Goal: Transaction & Acquisition: Obtain resource

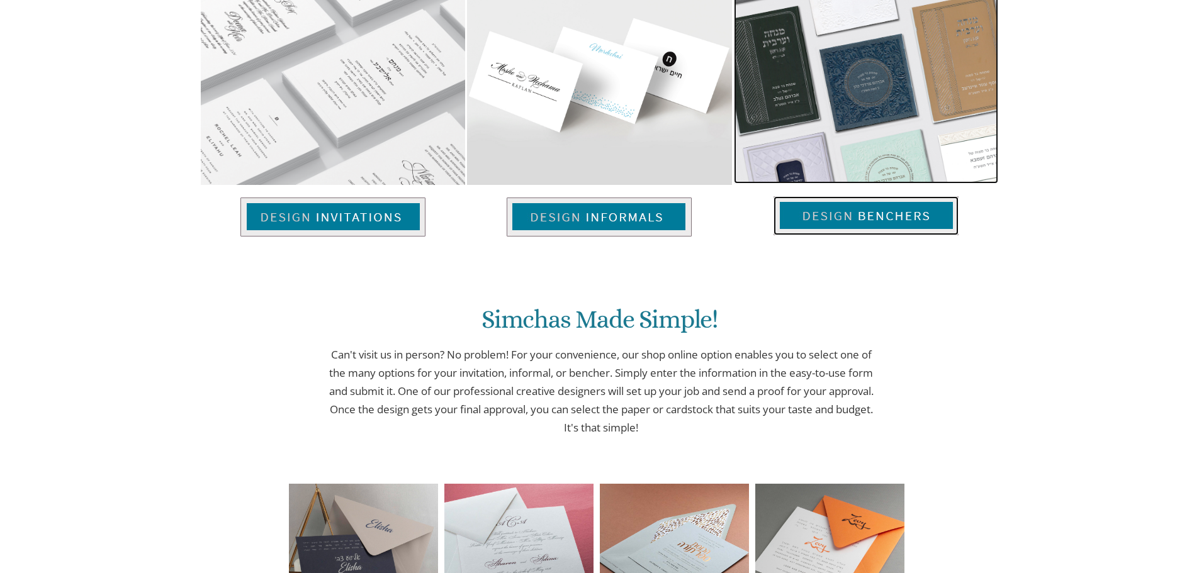
click at [844, 216] on img at bounding box center [866, 215] width 185 height 39
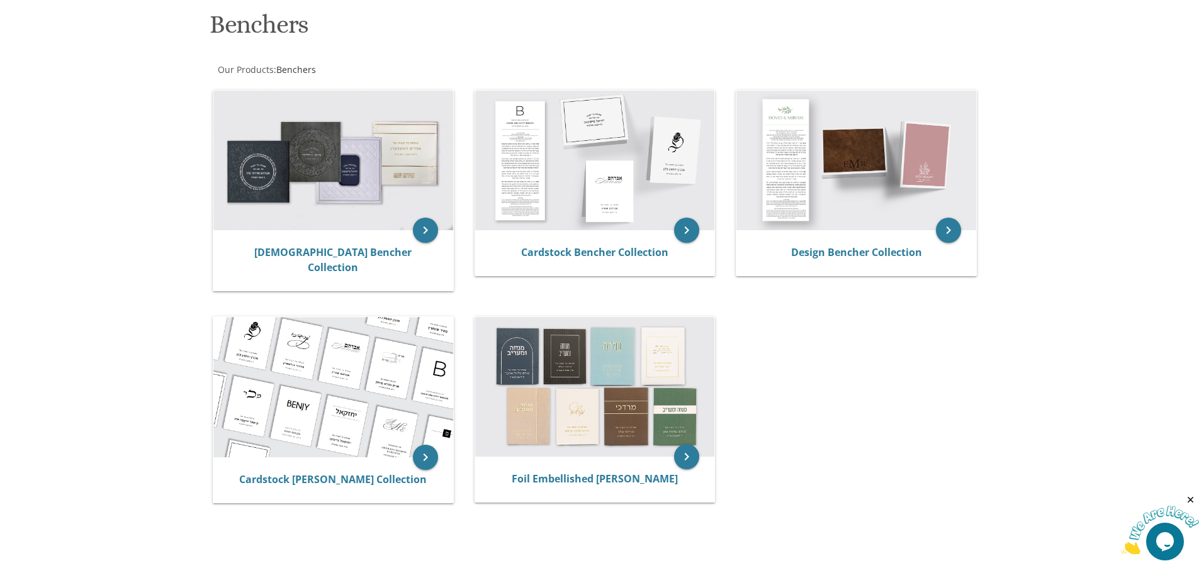
scroll to position [370, 0]
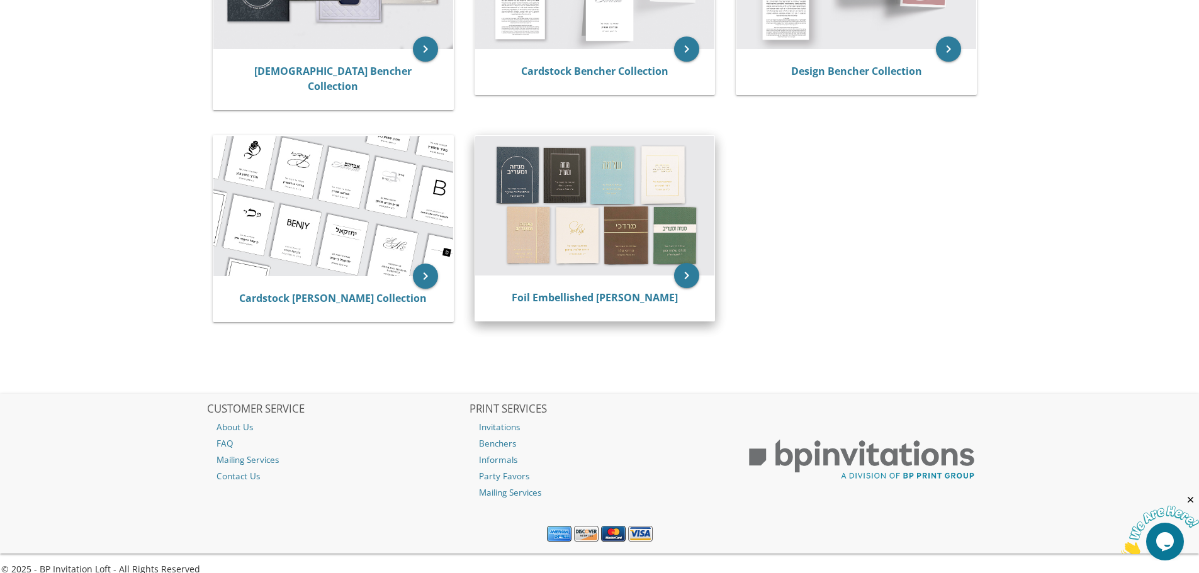
click at [590, 184] on img at bounding box center [595, 206] width 240 height 140
click at [687, 266] on icon "keyboard_arrow_right" at bounding box center [686, 275] width 25 height 25
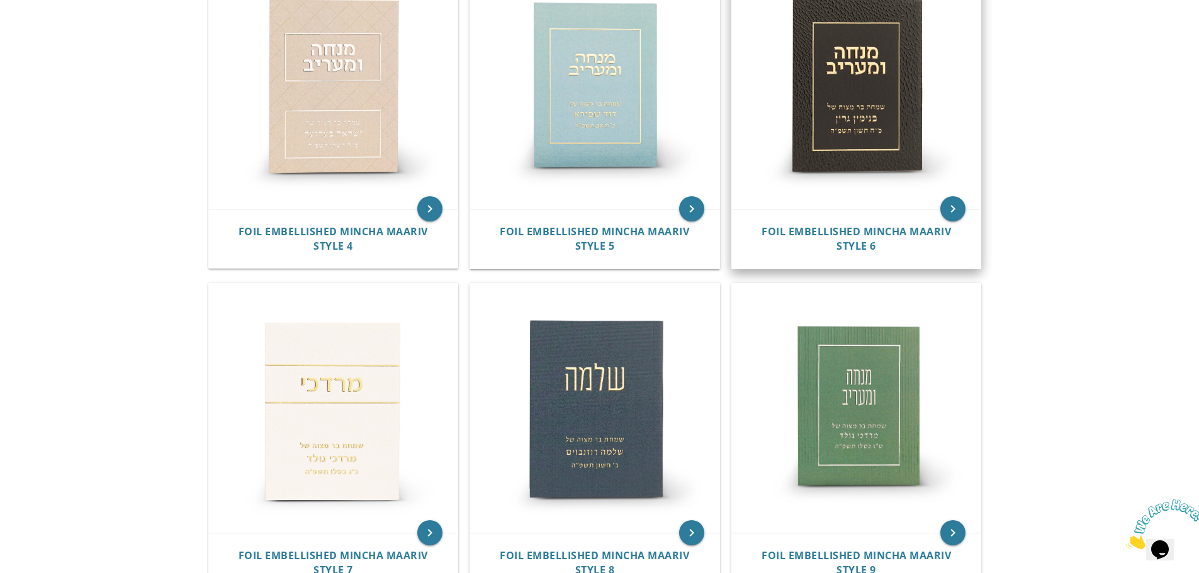
scroll to position [619, 0]
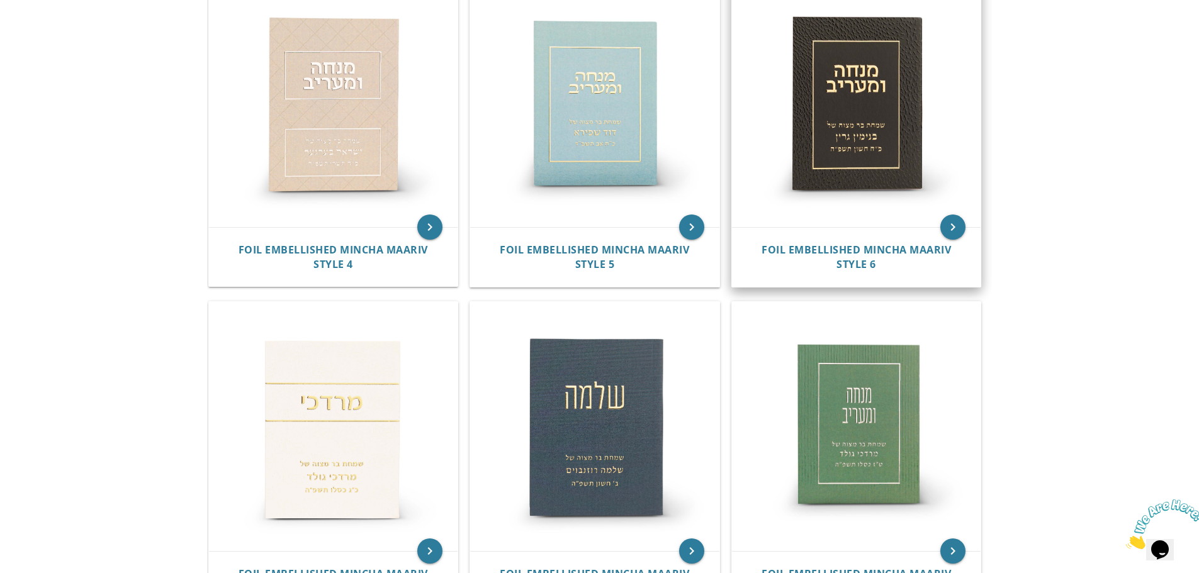
click at [831, 108] on img at bounding box center [856, 102] width 249 height 249
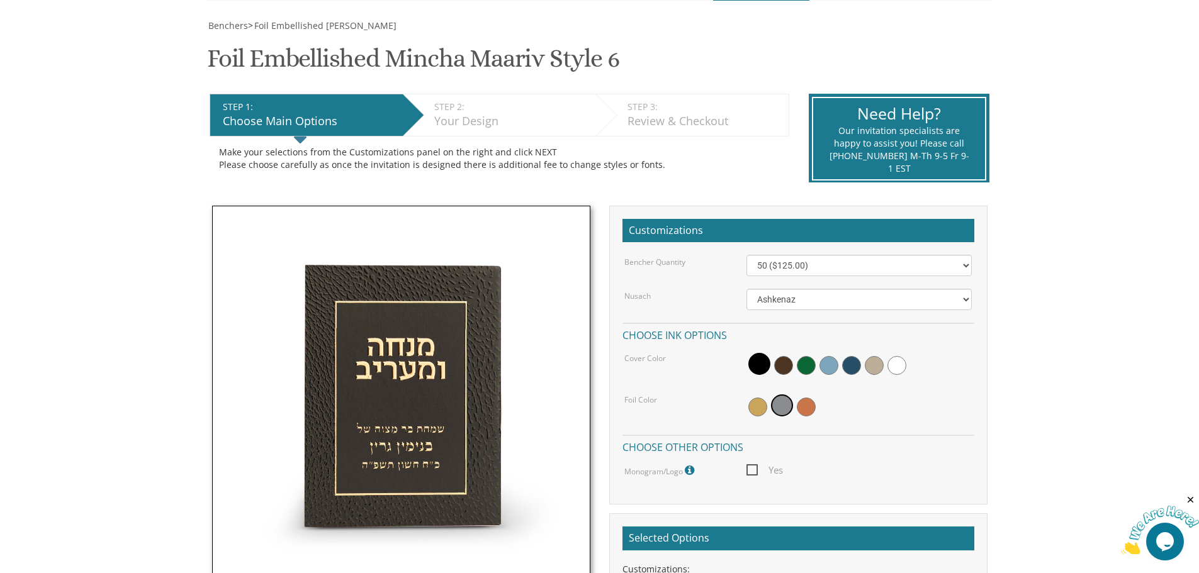
scroll to position [252, 0]
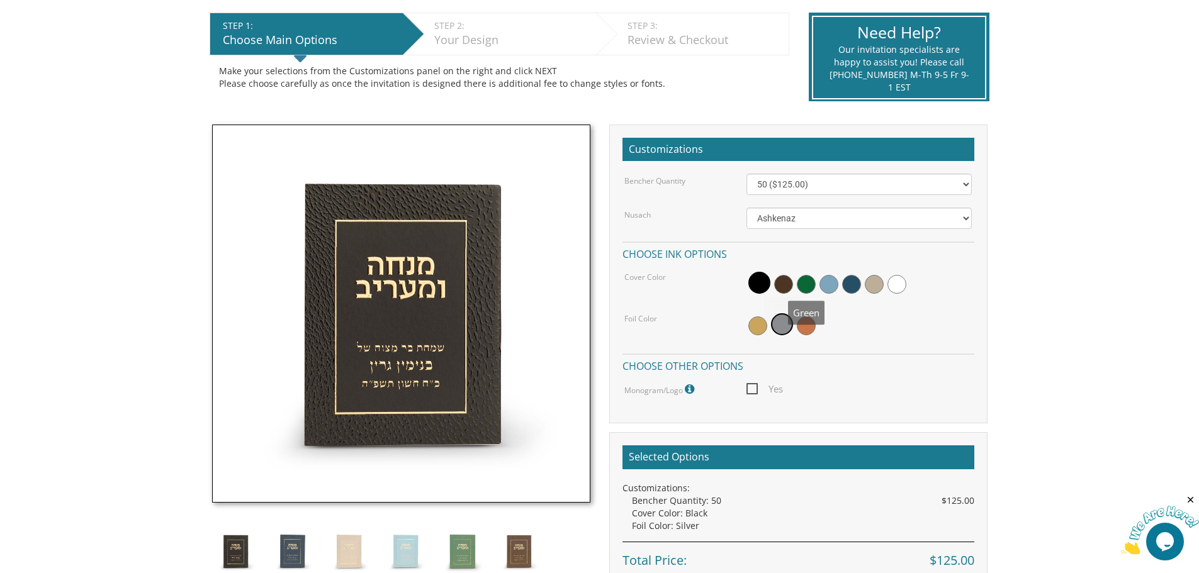
click at [813, 276] on div at bounding box center [858, 284] width 225 height 29
click at [825, 282] on span at bounding box center [828, 284] width 19 height 19
click at [847, 284] on span at bounding box center [851, 284] width 19 height 19
click at [869, 283] on span at bounding box center [874, 284] width 19 height 19
click at [804, 327] on span at bounding box center [806, 326] width 19 height 19
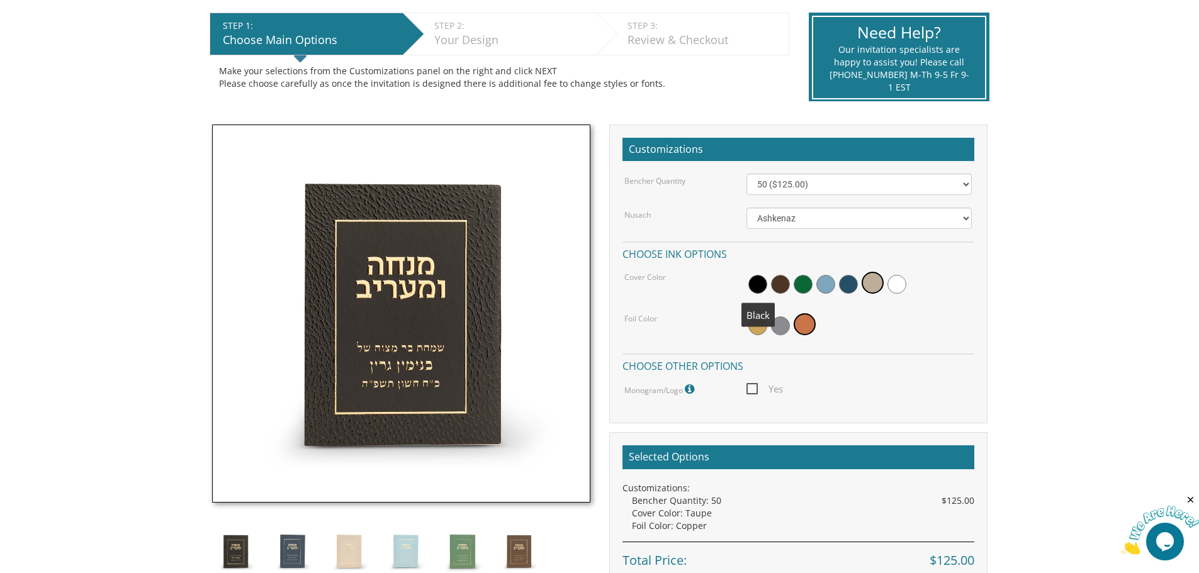
click at [757, 285] on span at bounding box center [757, 284] width 19 height 19
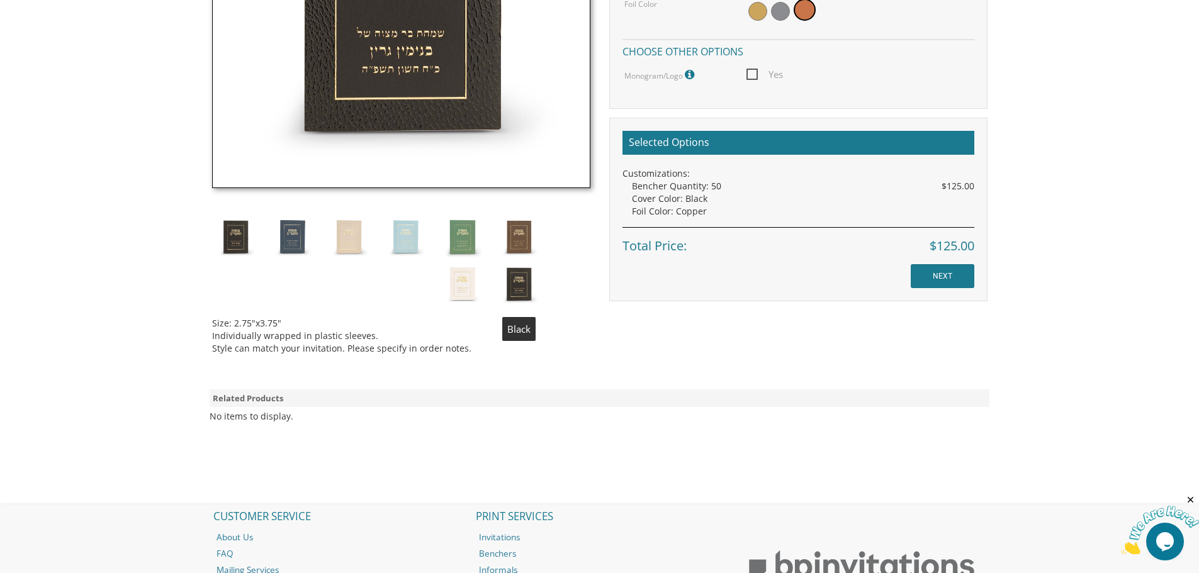
click at [519, 283] on img at bounding box center [518, 284] width 47 height 47
click at [519, 245] on img at bounding box center [518, 236] width 47 height 47
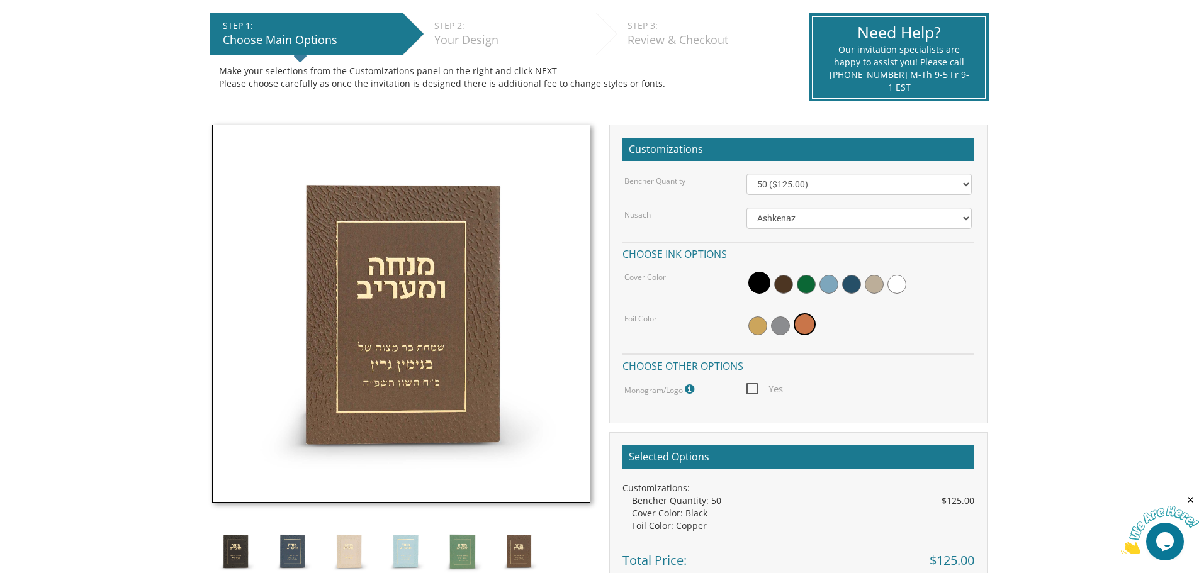
scroll to position [441, 0]
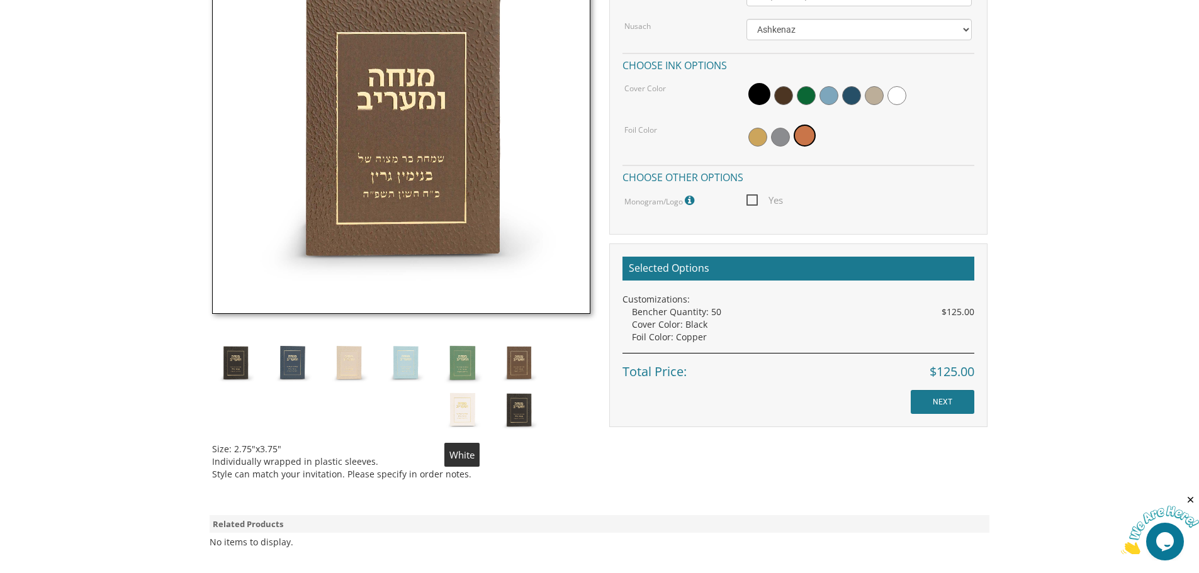
click at [461, 414] on img at bounding box center [462, 409] width 47 height 47
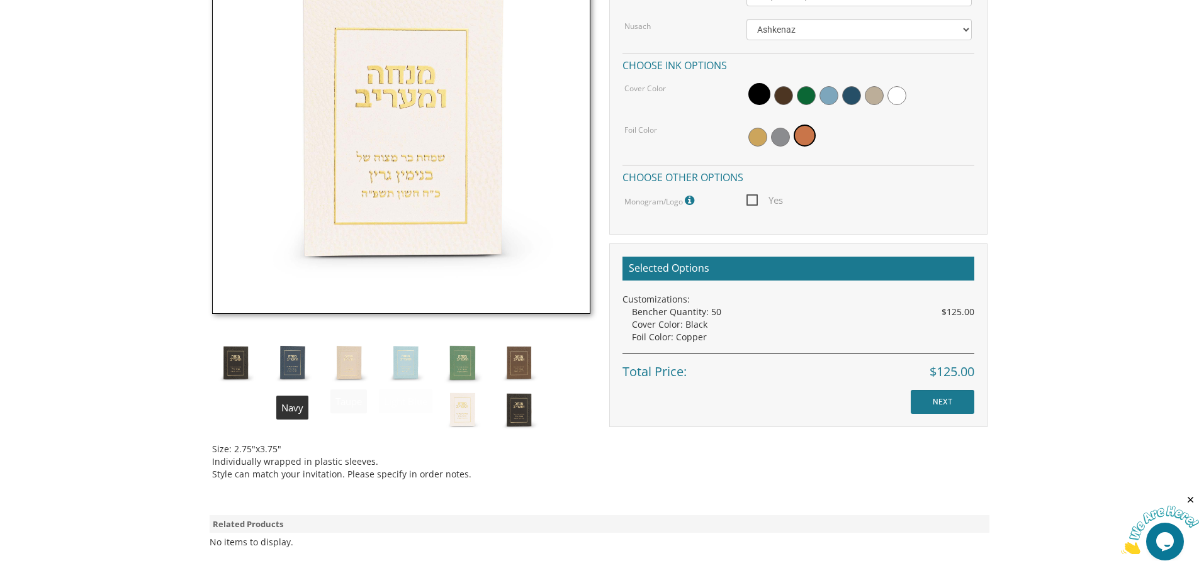
click at [228, 356] on img at bounding box center [235, 362] width 47 height 47
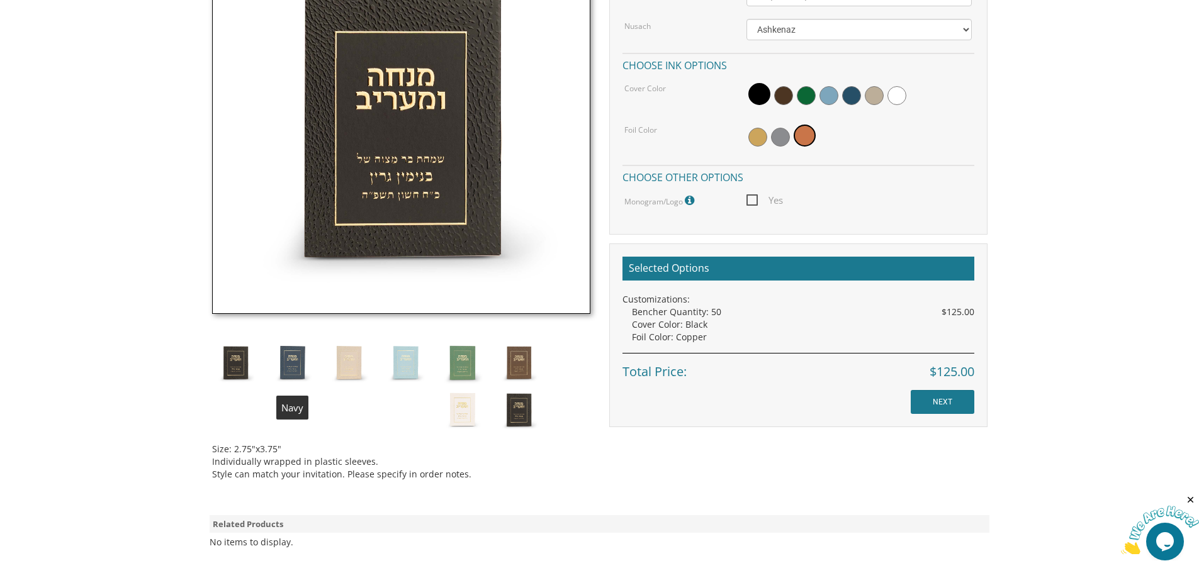
click at [293, 357] on img at bounding box center [292, 362] width 47 height 47
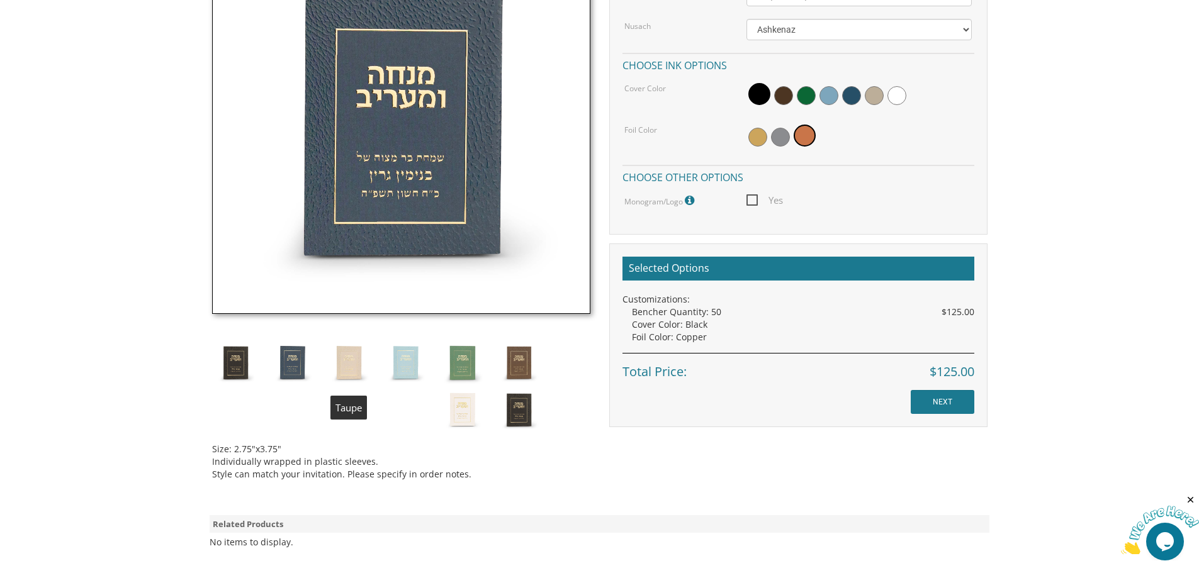
click at [361, 361] on img at bounding box center [348, 362] width 47 height 47
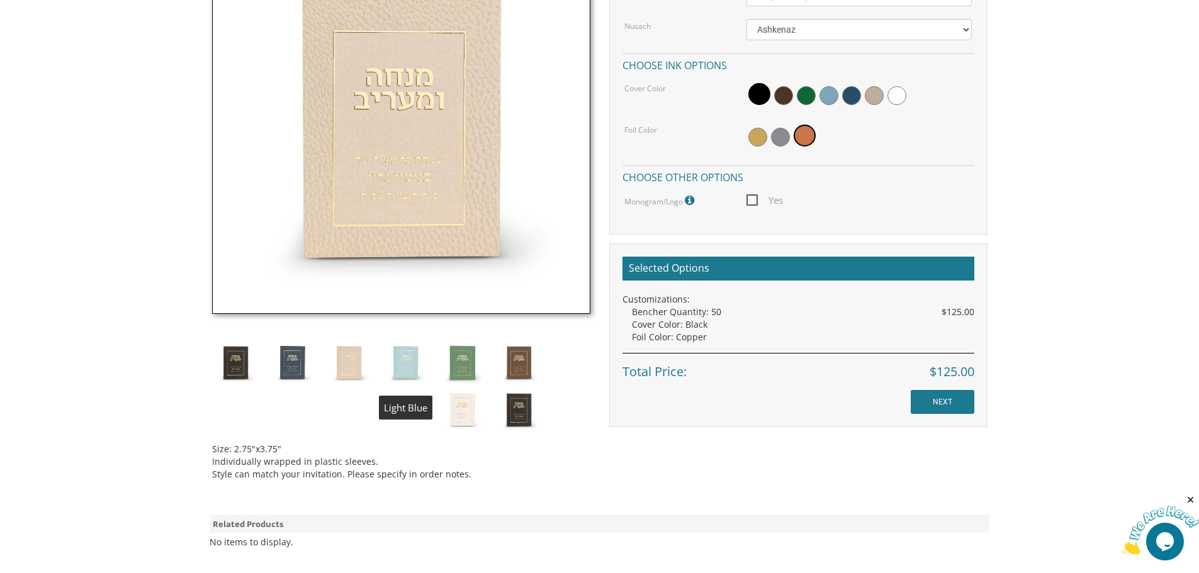
click at [394, 372] on img at bounding box center [405, 362] width 47 height 47
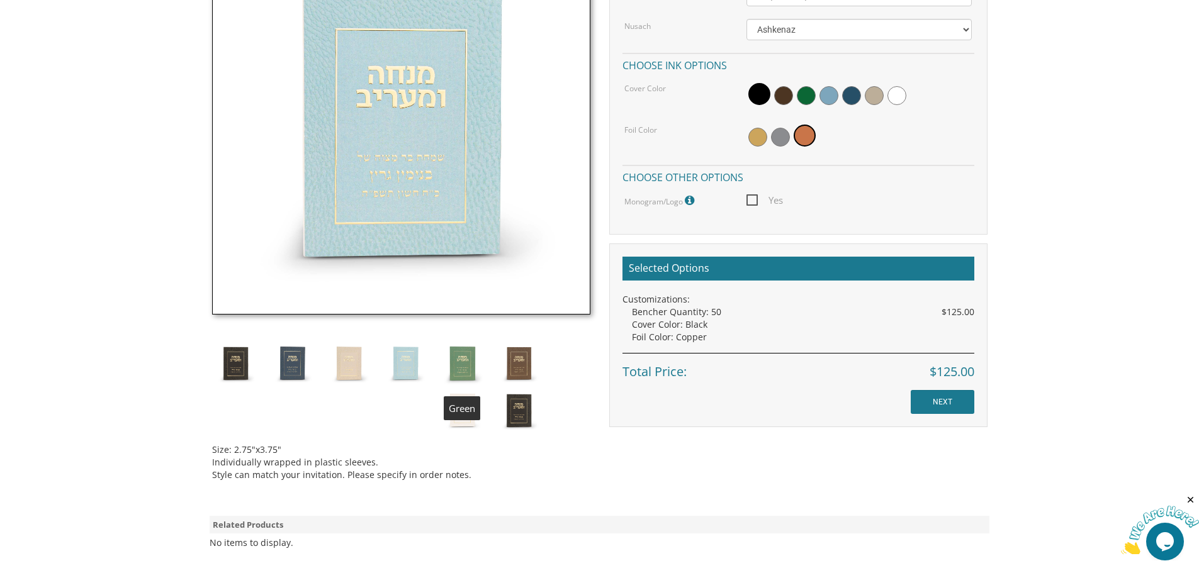
click at [471, 368] on img at bounding box center [462, 363] width 47 height 47
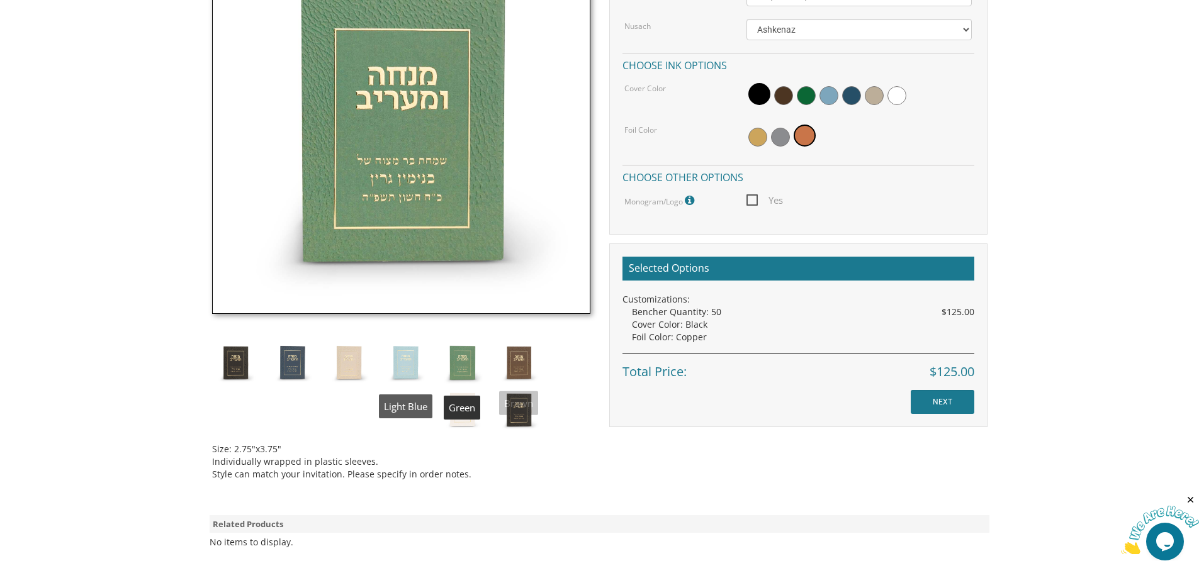
click at [408, 362] on img at bounding box center [405, 362] width 47 height 47
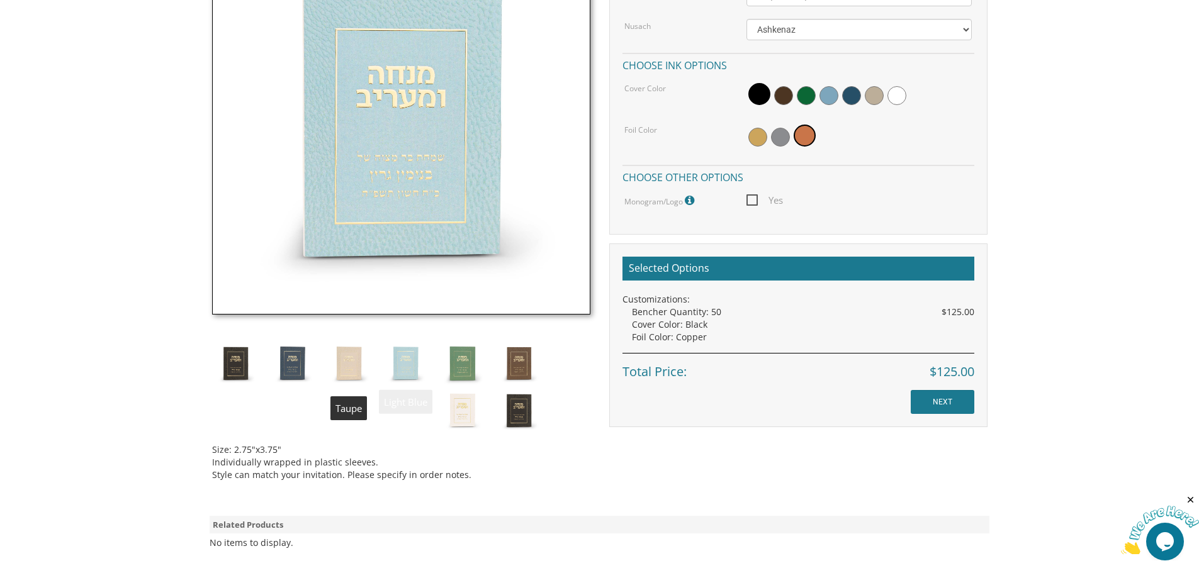
click at [349, 360] on img at bounding box center [348, 363] width 47 height 47
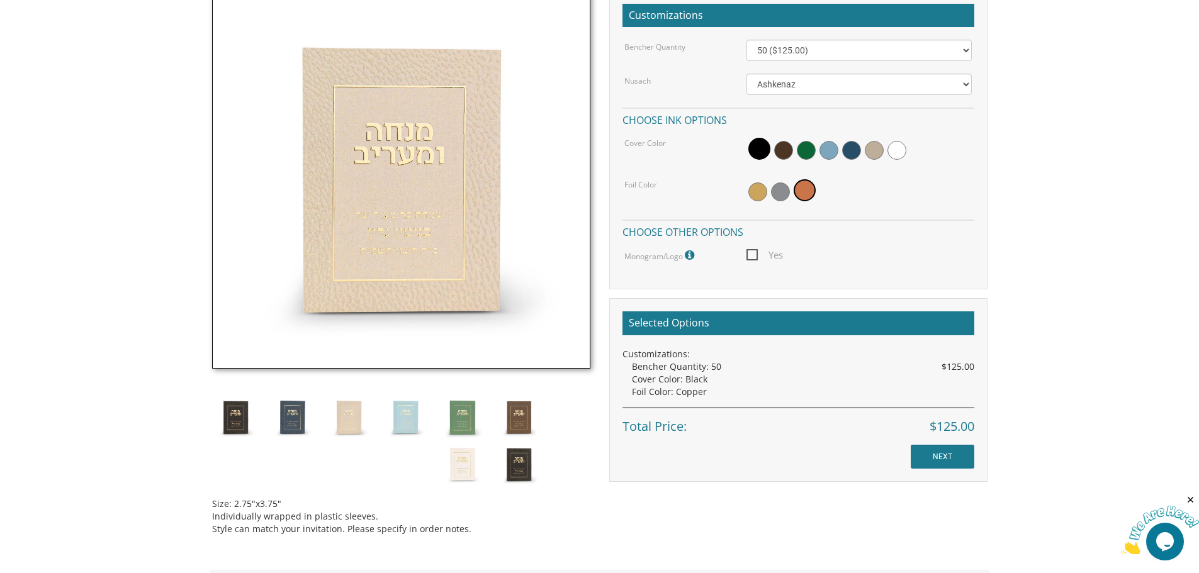
scroll to position [378, 0]
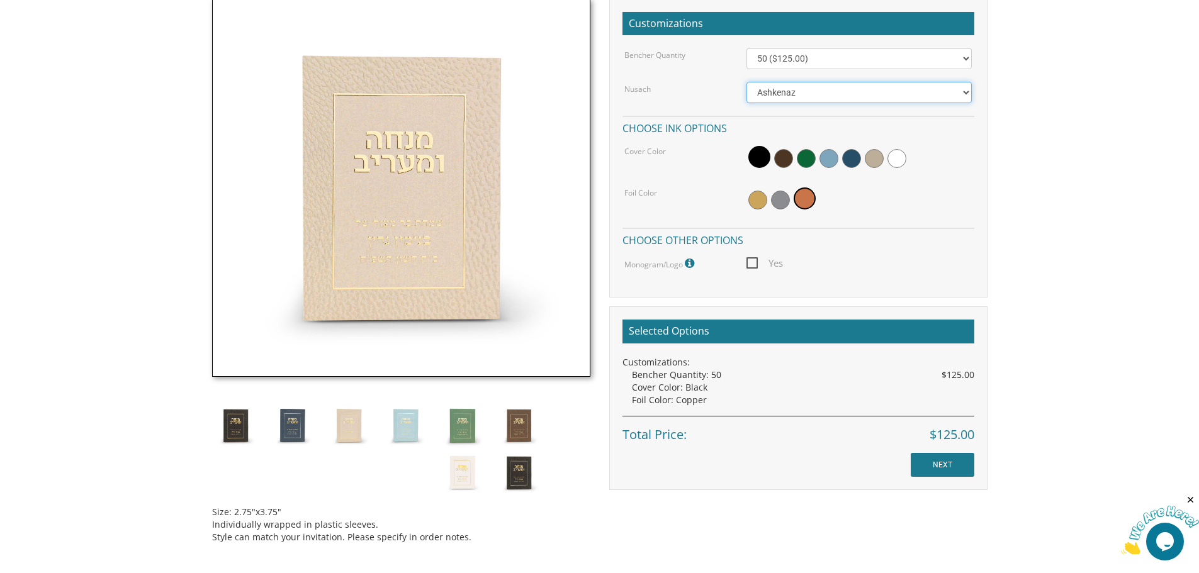
click at [862, 97] on select "Ashkenaz Edut Mizrach Sefard" at bounding box center [858, 92] width 225 height 21
click at [1039, 132] on body "My Cart {{shoppingcart.totalQuantityDisplay}} Total: {{shoppingcart.subtotal}} …" at bounding box center [599, 254] width 1199 height 1265
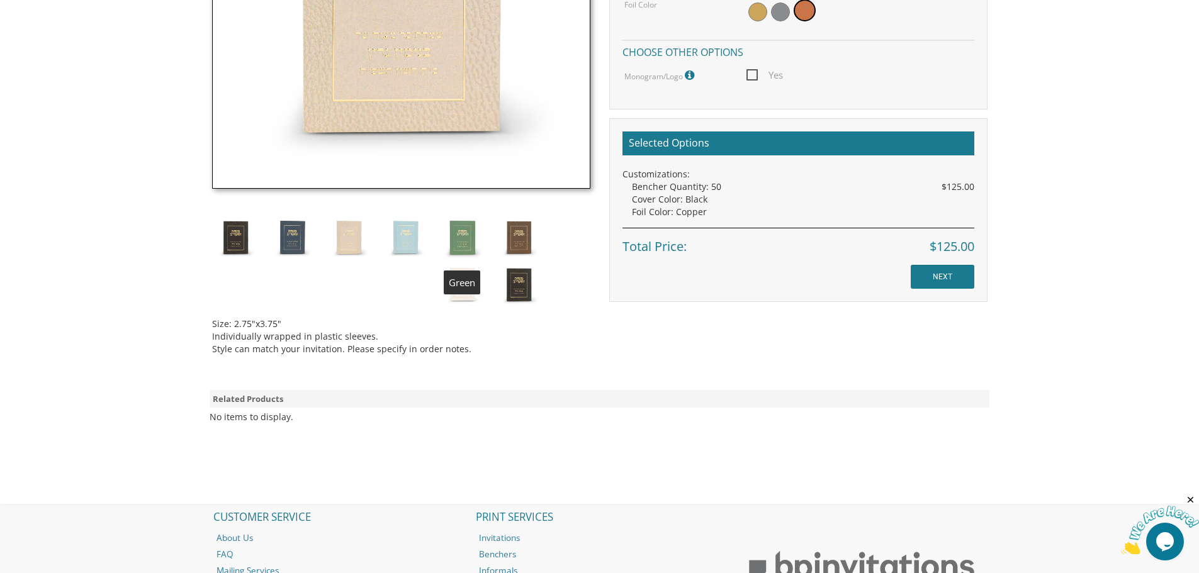
scroll to position [566, 0]
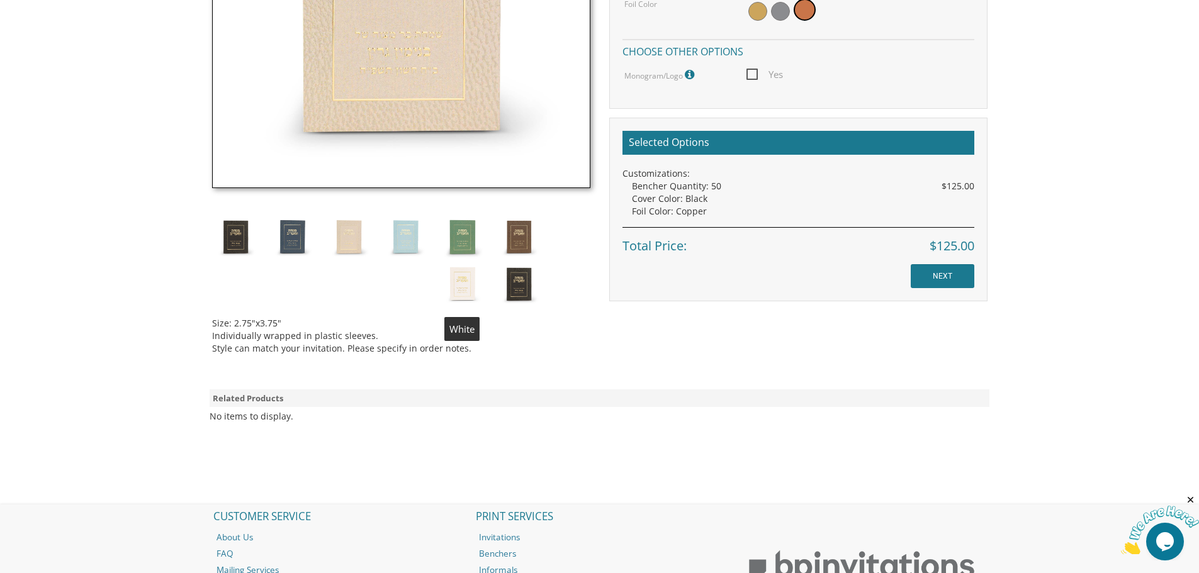
click at [466, 278] on img at bounding box center [462, 284] width 47 height 47
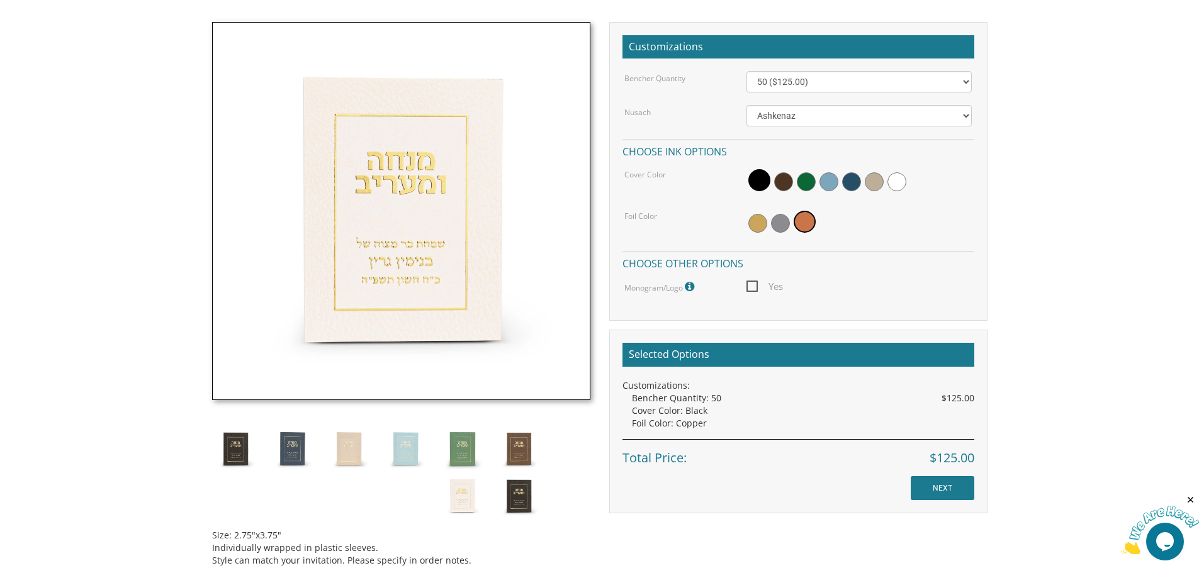
scroll to position [315, 0]
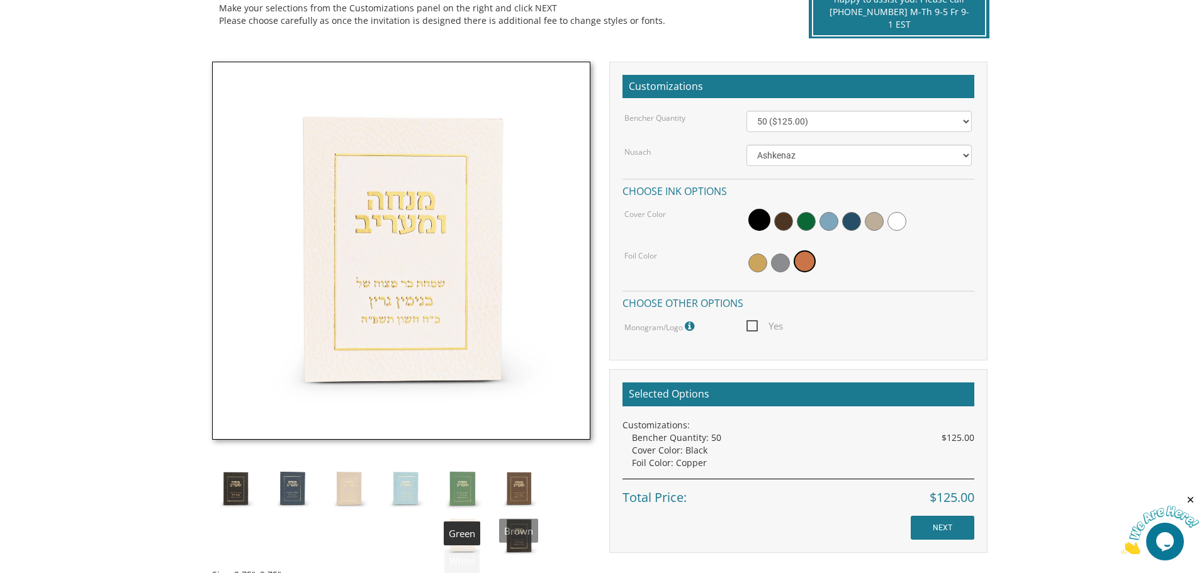
click at [473, 487] on img at bounding box center [462, 488] width 47 height 47
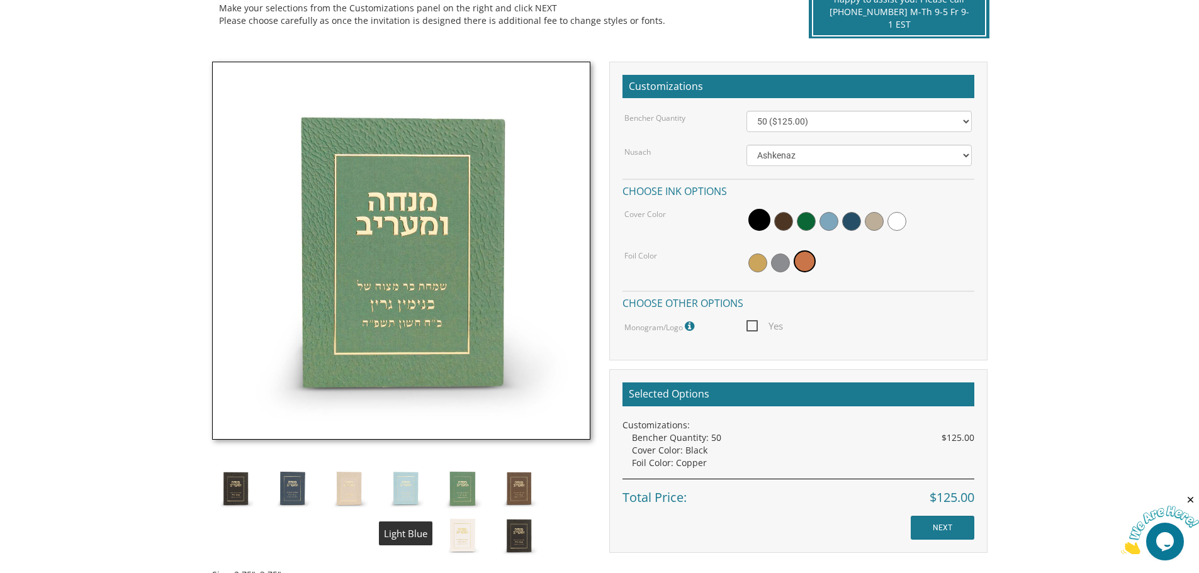
click at [409, 477] on img at bounding box center [405, 488] width 47 height 47
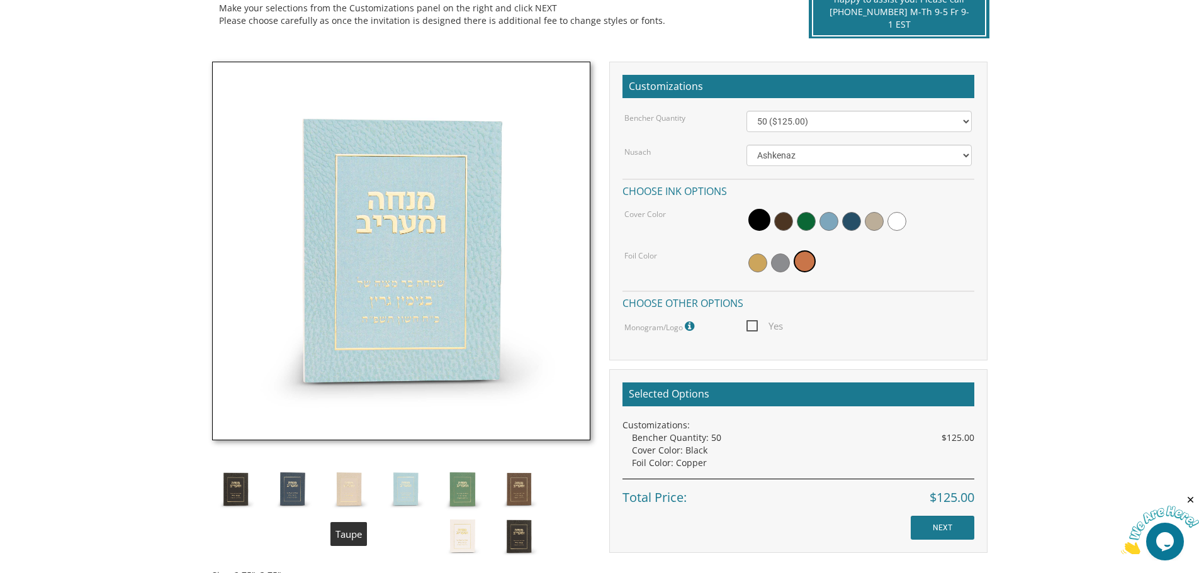
click at [346, 480] on img at bounding box center [348, 489] width 47 height 47
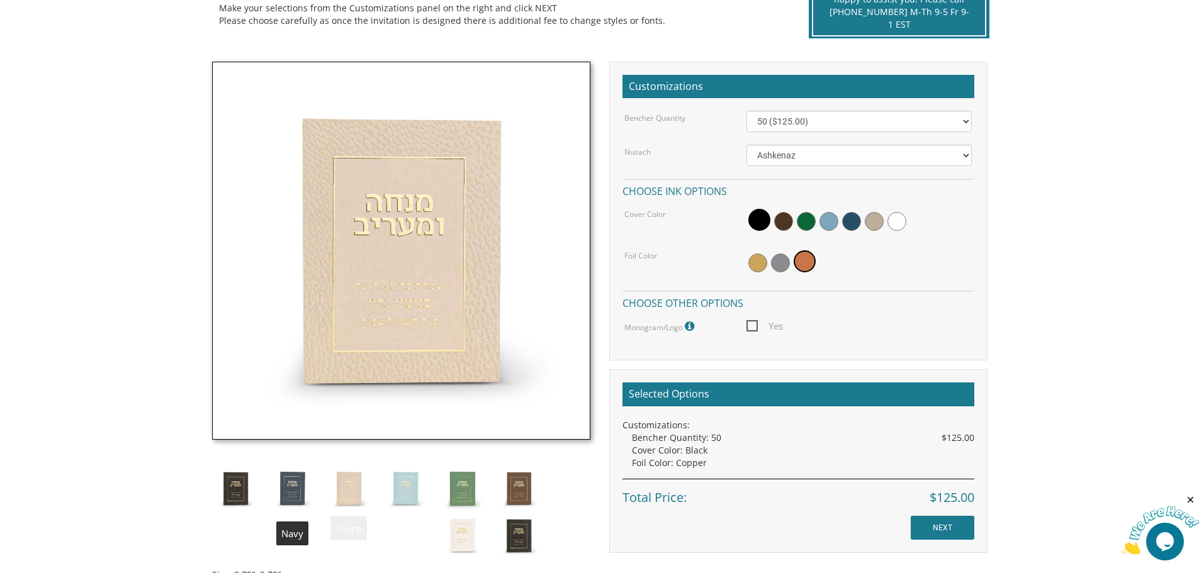
click at [274, 480] on img at bounding box center [292, 488] width 47 height 47
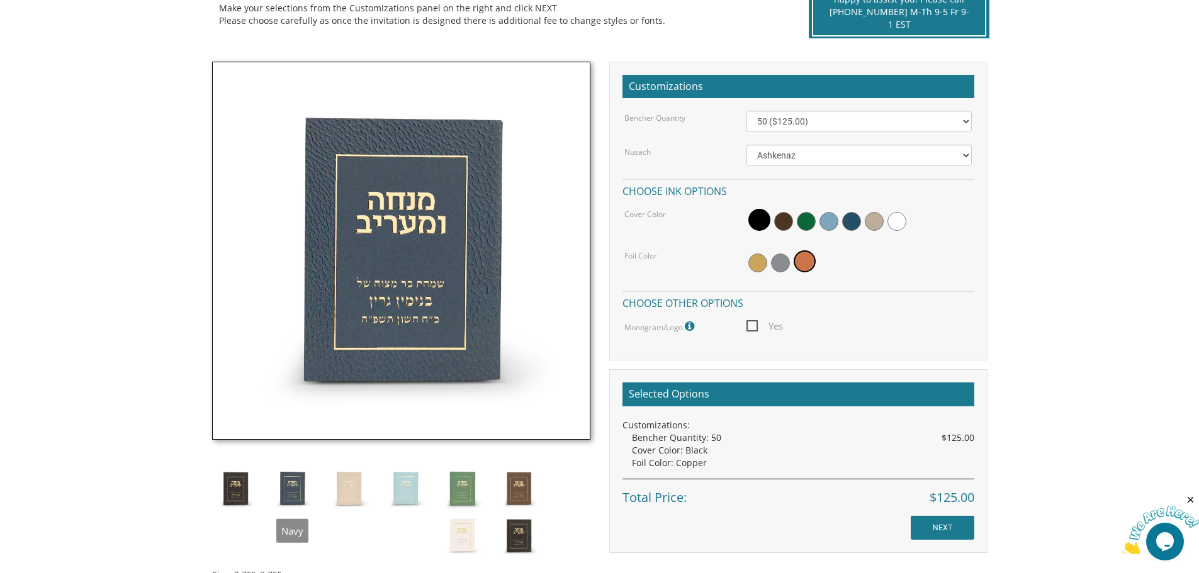
click at [218, 481] on img at bounding box center [235, 488] width 47 height 47
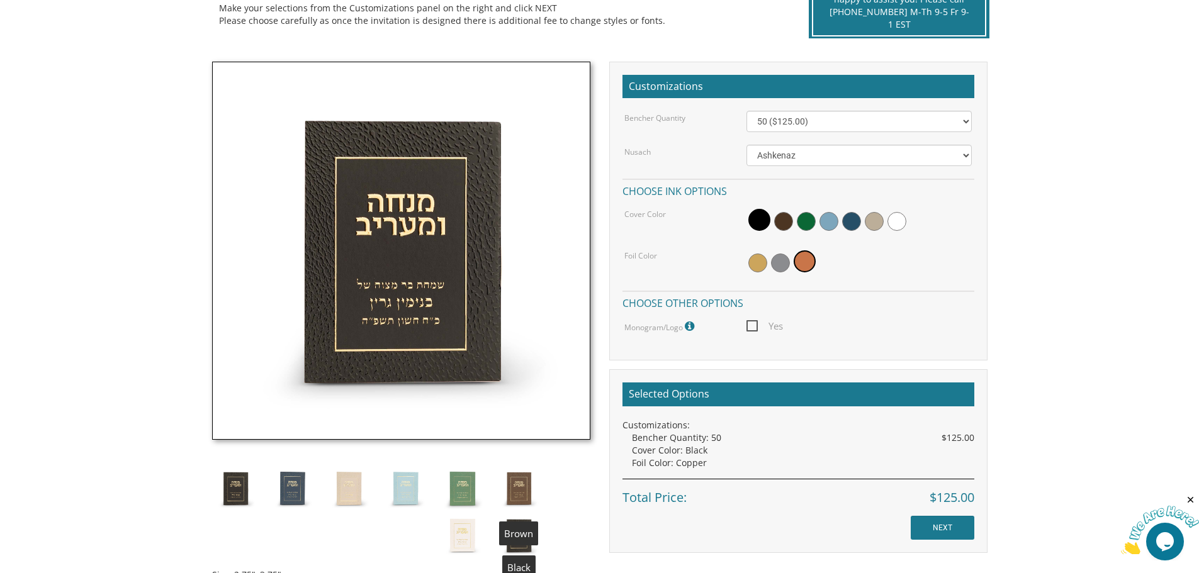
click at [514, 487] on img at bounding box center [518, 488] width 47 height 47
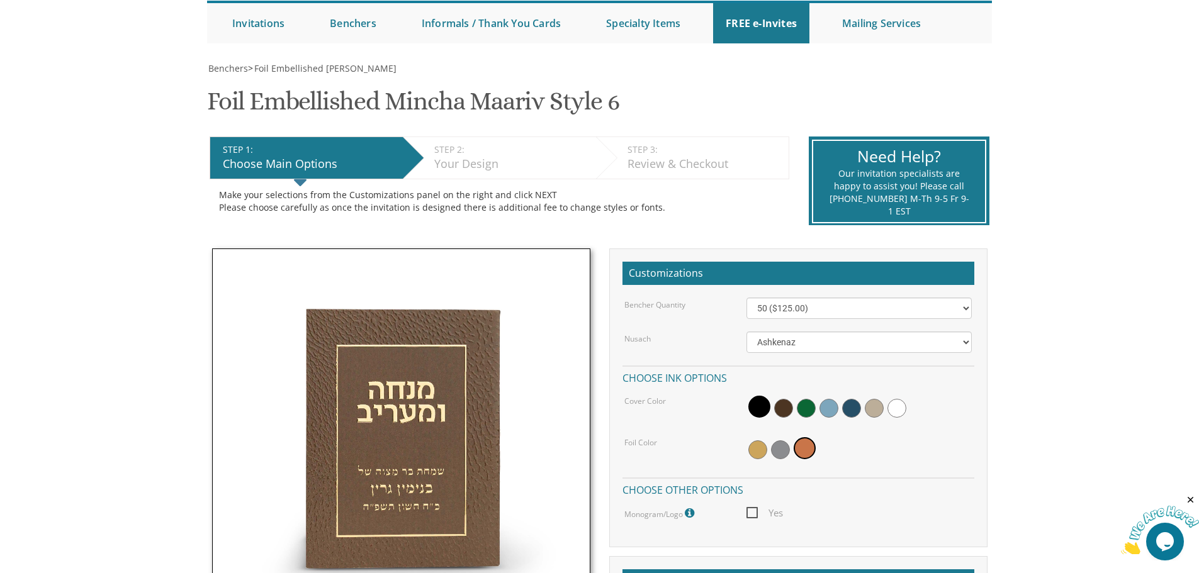
scroll to position [125, 0]
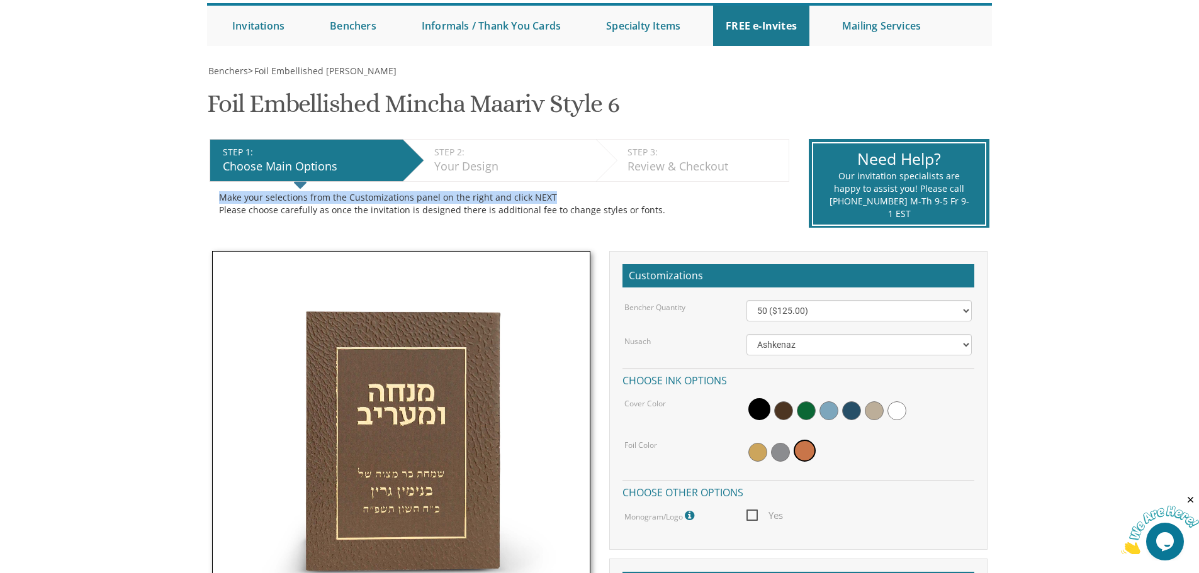
drag, startPoint x: 203, startPoint y: 98, endPoint x: 619, endPoint y: 106, distance: 415.5
click at [619, 106] on div "Benchers > Foil Embellished Mincha Maariv Foil Embellished Mincha Maariv Style …" at bounding box center [600, 505] width 806 height 881
click at [94, 101] on body "My Cart {{shoppingcart.totalQuantityDisplay}} Total: {{shoppingcart.subtotal}} …" at bounding box center [599, 507] width 1199 height 1265
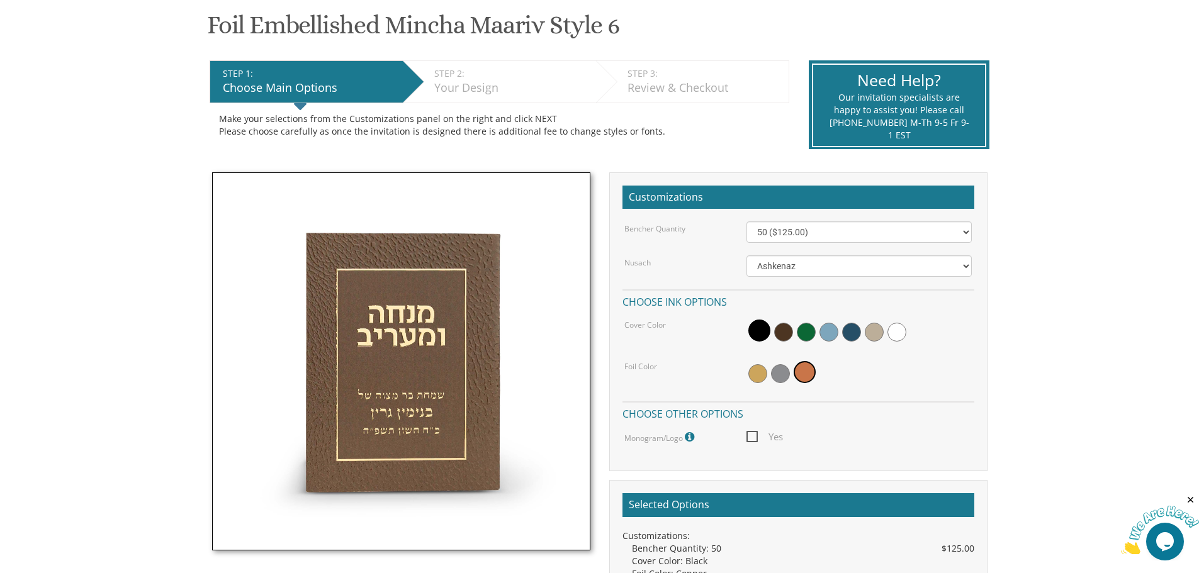
scroll to position [188, 0]
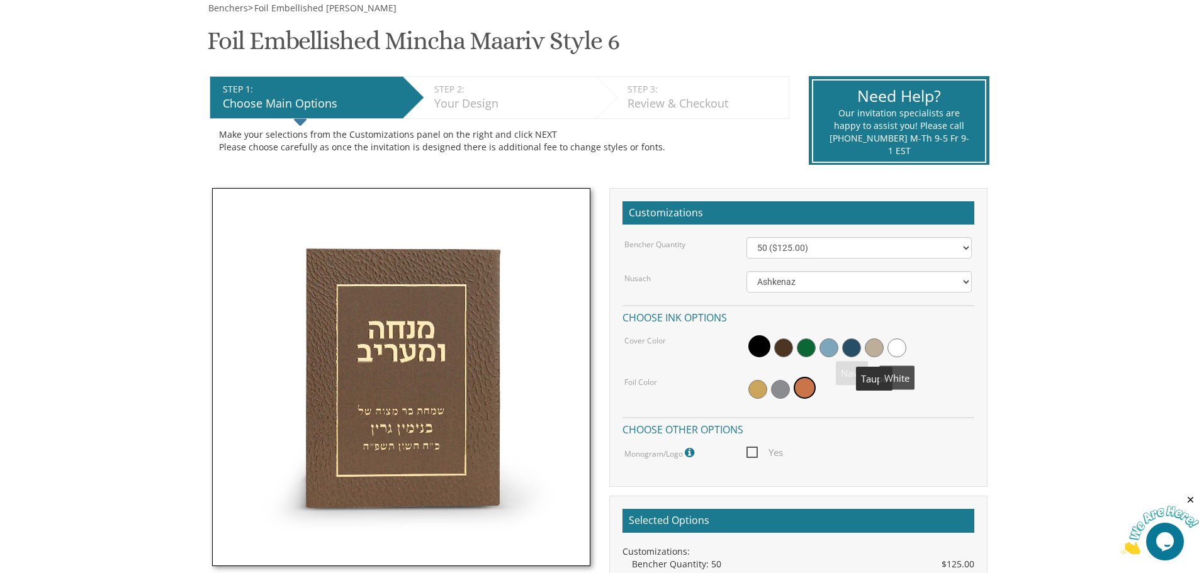
click at [896, 342] on span at bounding box center [896, 348] width 19 height 19
click at [869, 348] on span at bounding box center [871, 348] width 19 height 19
click at [106, 133] on body "My Cart {{shoppingcart.totalQuantityDisplay}} Total: {{shoppingcart.subtotal}} …" at bounding box center [599, 444] width 1199 height 1265
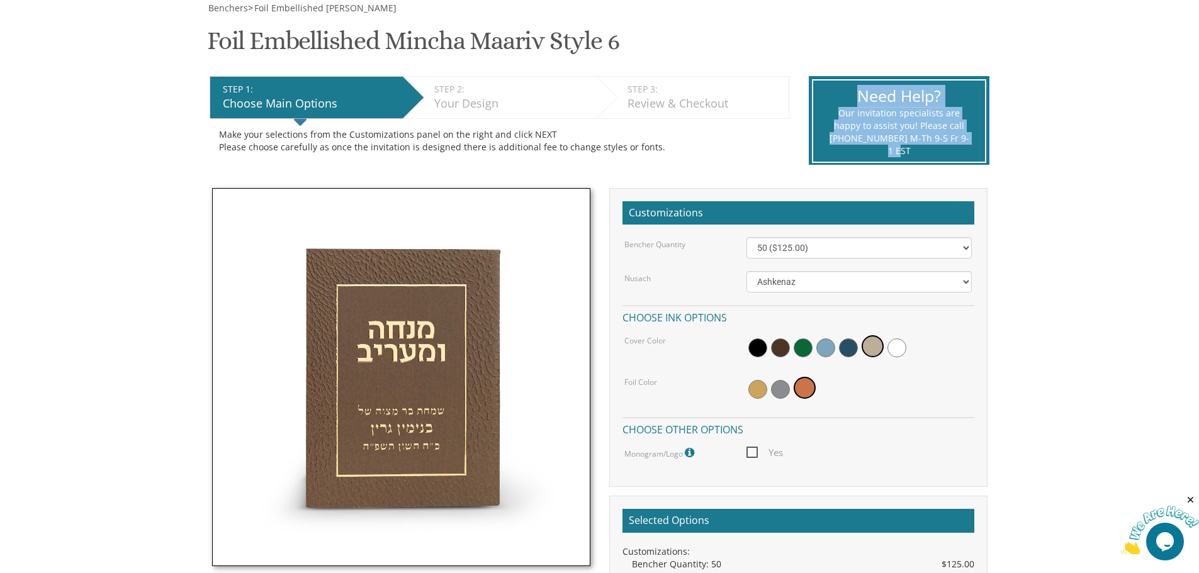
drag, startPoint x: 979, startPoint y: 148, endPoint x: 827, endPoint y: 108, distance: 157.6
click at [827, 108] on div "Need Help? Our invitation specialists are happy to assist you! Please call 732.…" at bounding box center [899, 121] width 174 height 84
click at [830, 43] on div "Benchers > Foil Embellished Mincha Maariv Foil Embellished Mincha Maariv Style …" at bounding box center [599, 378] width 785 height 753
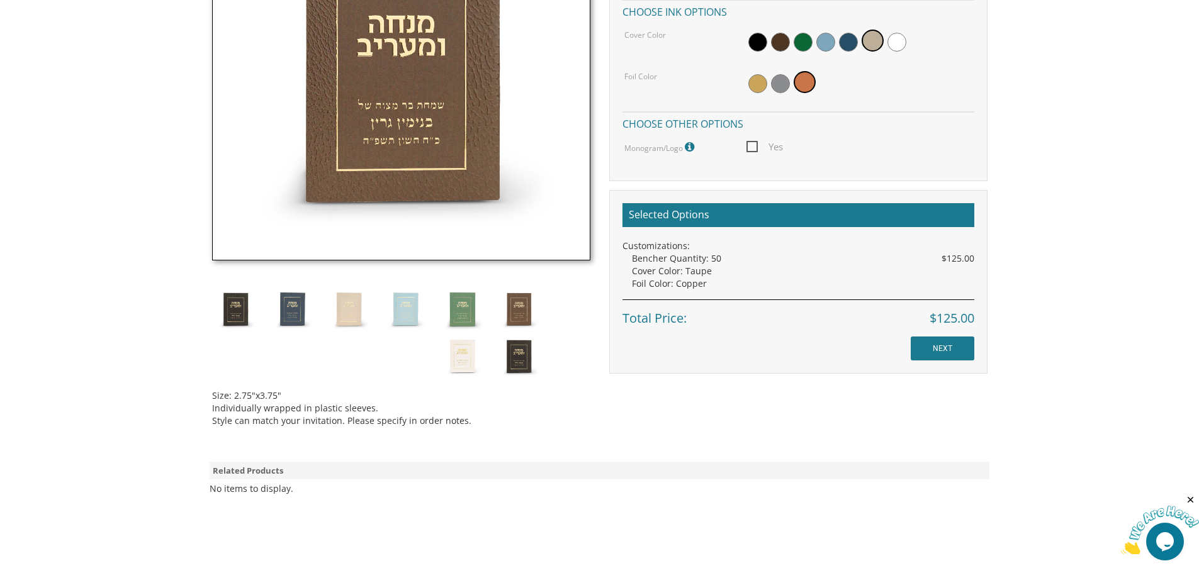
scroll to position [503, 0]
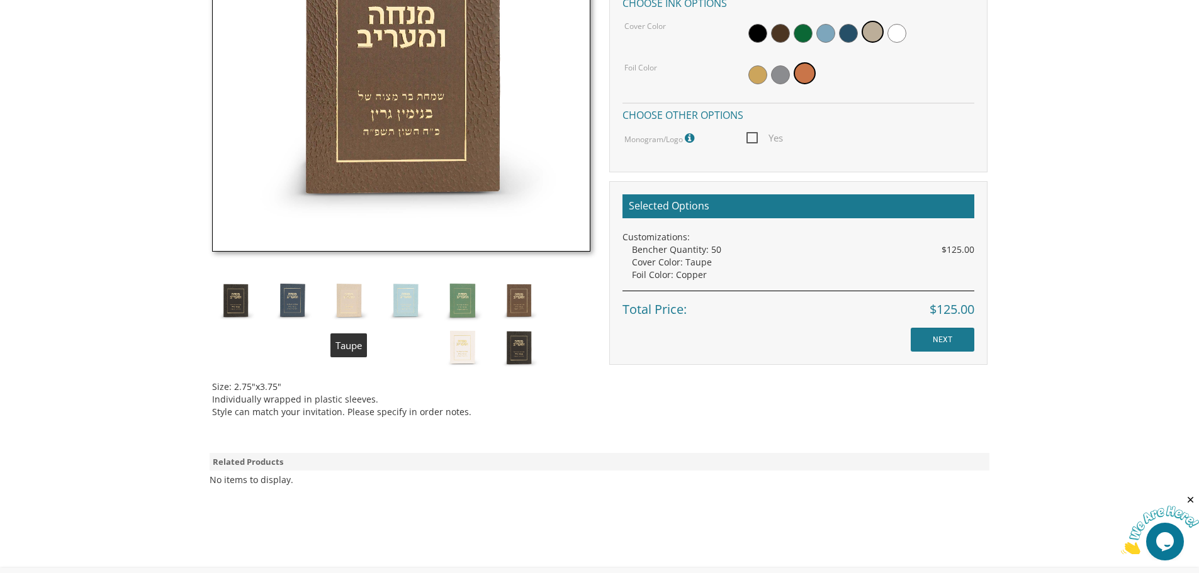
click at [339, 295] on img at bounding box center [348, 300] width 47 height 47
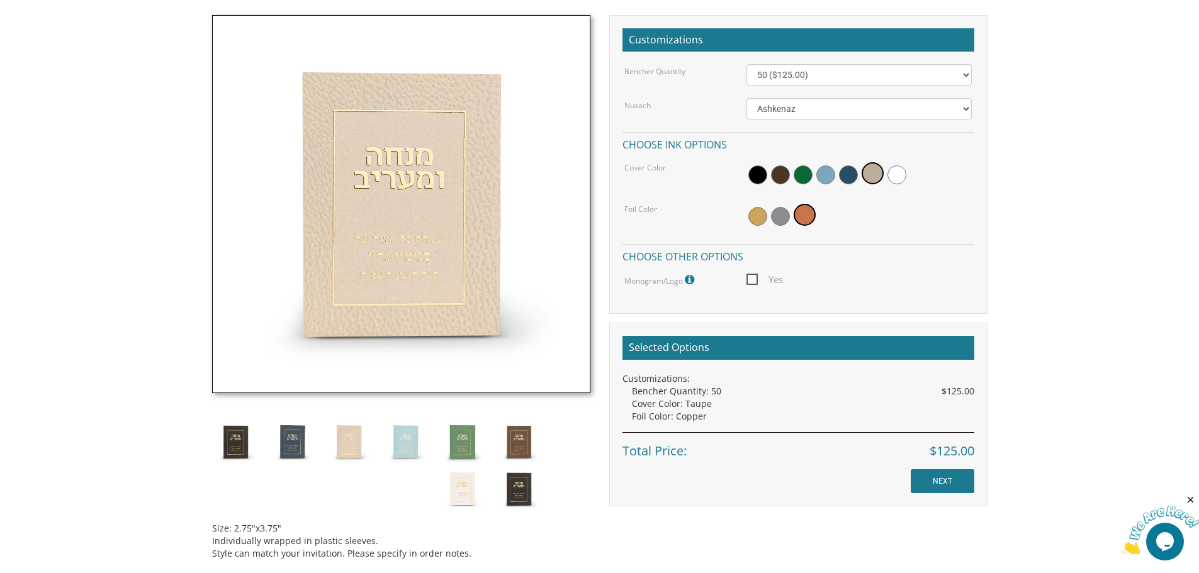
scroll to position [440, 0]
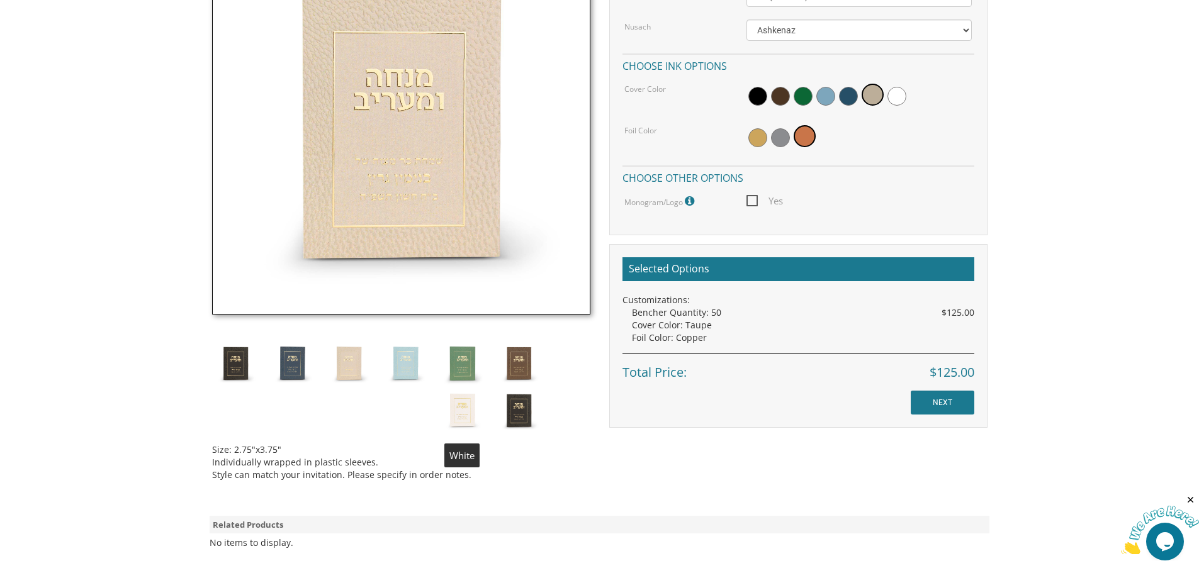
click at [457, 400] on img at bounding box center [462, 410] width 47 height 47
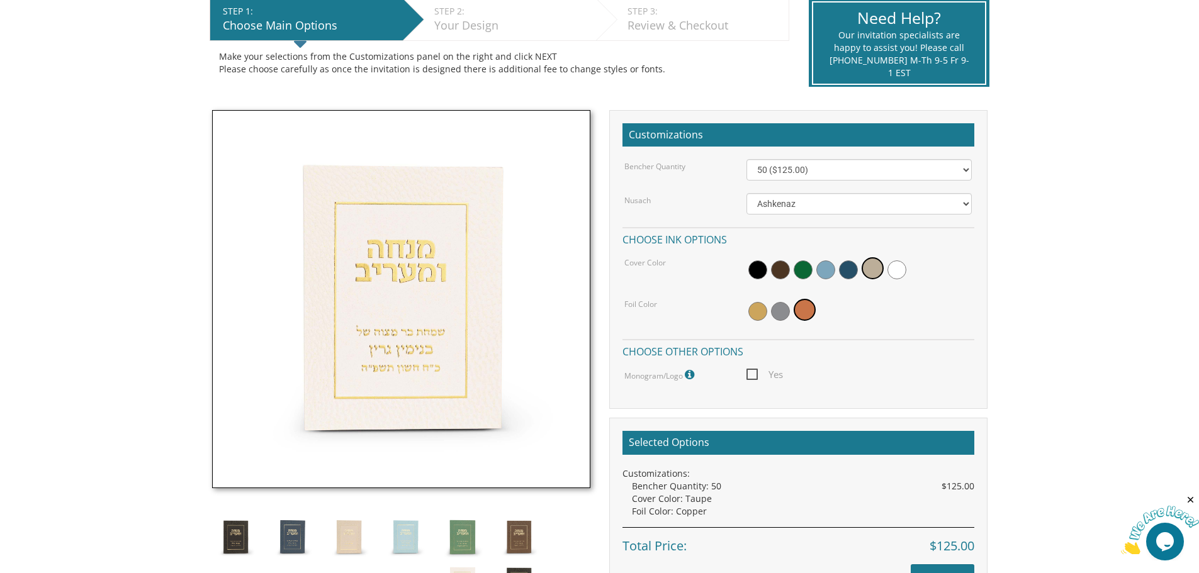
scroll to position [188, 0]
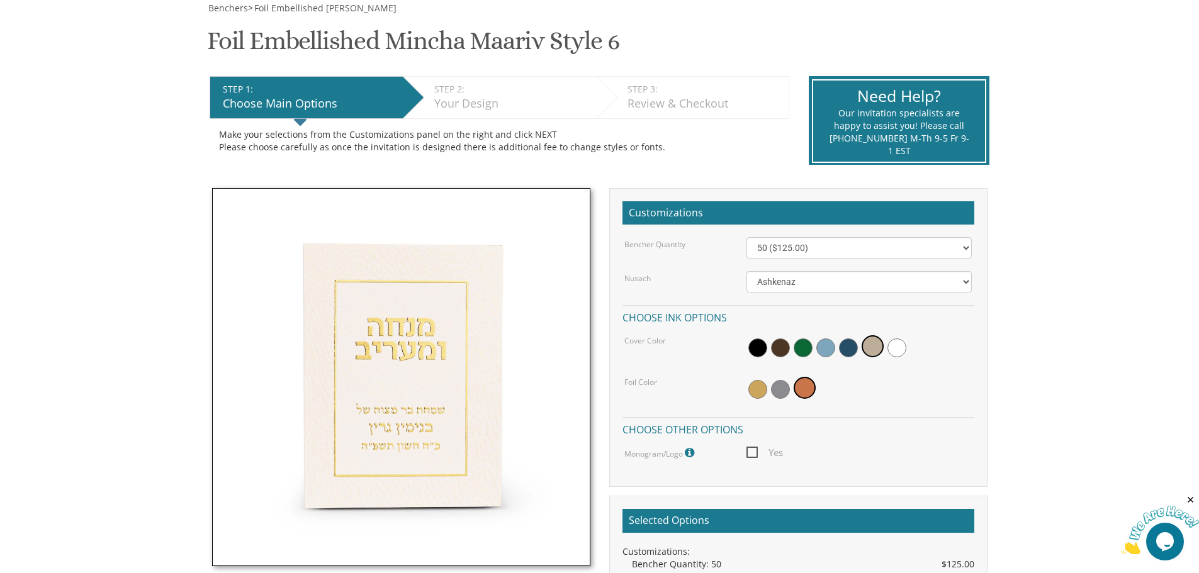
click at [746, 456] on span "Yes" at bounding box center [764, 453] width 37 height 16
click at [746, 456] on input "Yes" at bounding box center [750, 452] width 8 height 8
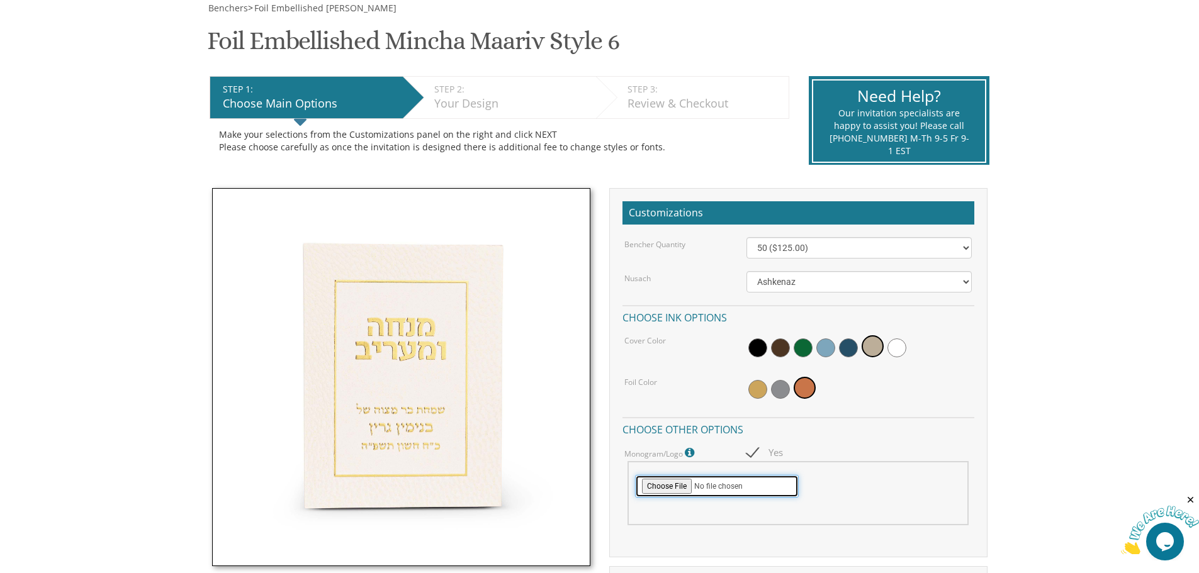
click at [670, 485] on input "file" at bounding box center [717, 486] width 164 height 23
click at [764, 452] on span "Yes" at bounding box center [764, 453] width 37 height 16
click at [755, 452] on input "Yes" at bounding box center [750, 452] width 8 height 8
checkbox input "false"
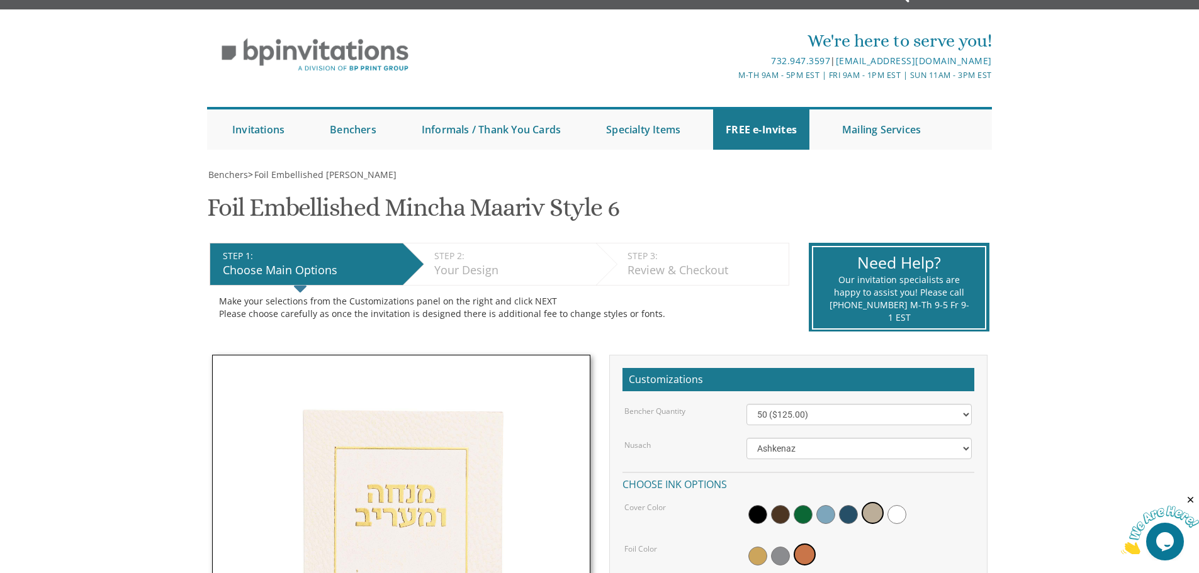
scroll to position [0, 0]
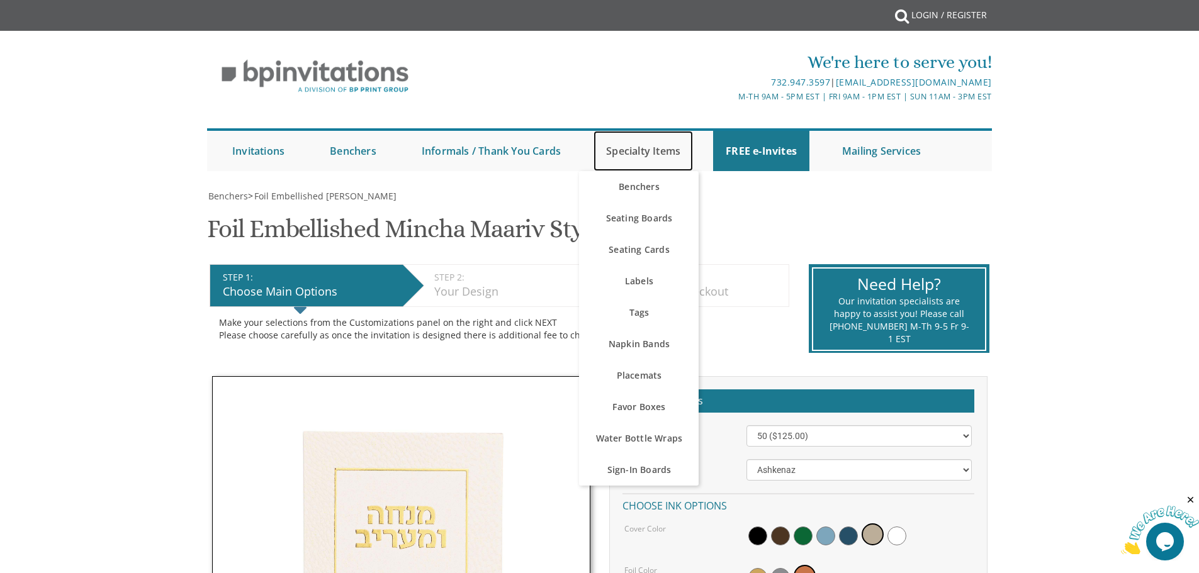
click at [656, 163] on link "Specialty Items" at bounding box center [643, 151] width 99 height 40
click at [658, 190] on link "Benchers" at bounding box center [639, 186] width 120 height 31
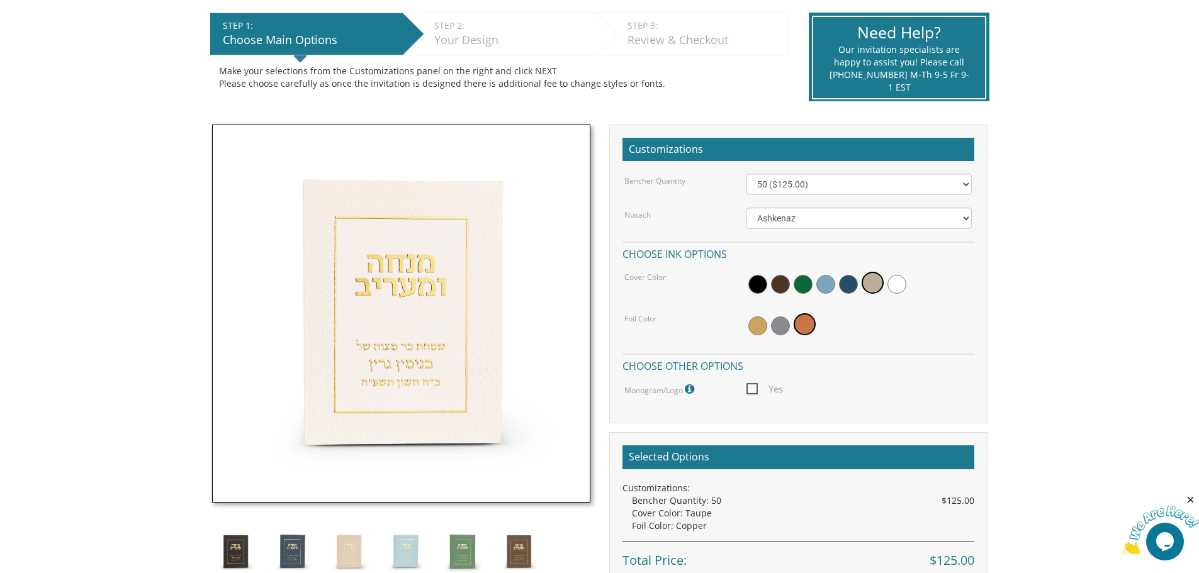
scroll to position [504, 0]
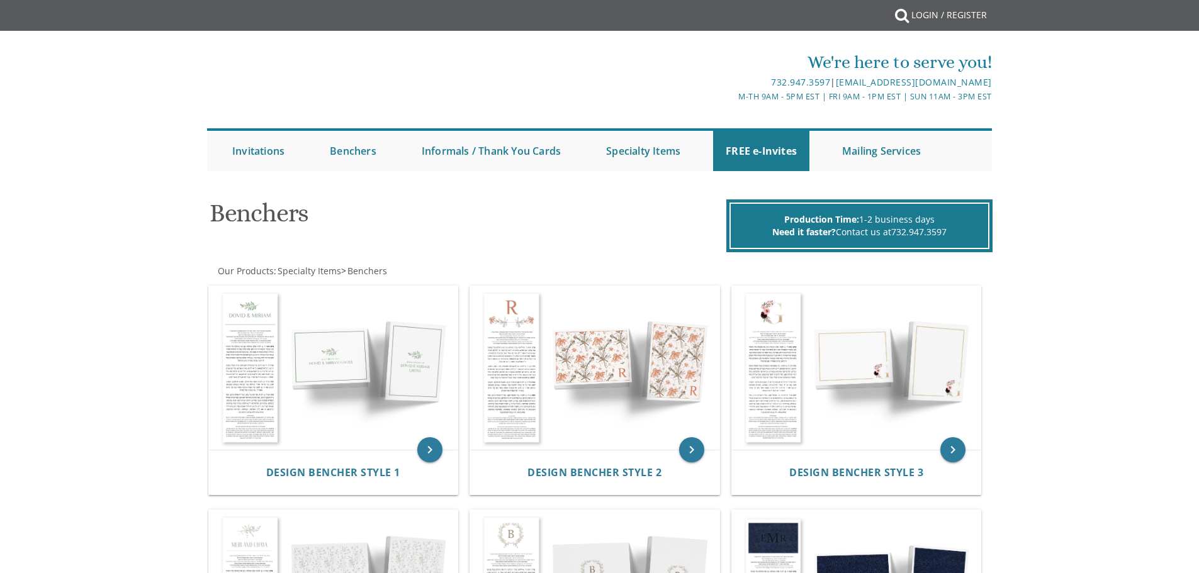
click at [463, 342] on div "keyboard_arrow_right Design Bencher Style 1" at bounding box center [338, 393] width 262 height 224
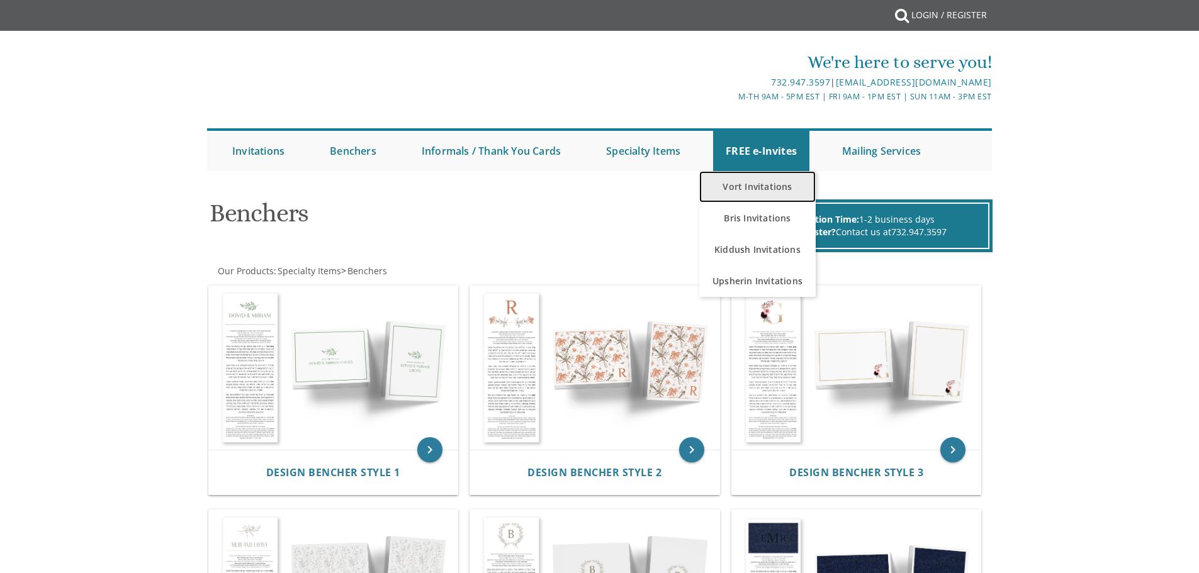
click at [777, 190] on link "Vort Invitations" at bounding box center [757, 186] width 116 height 31
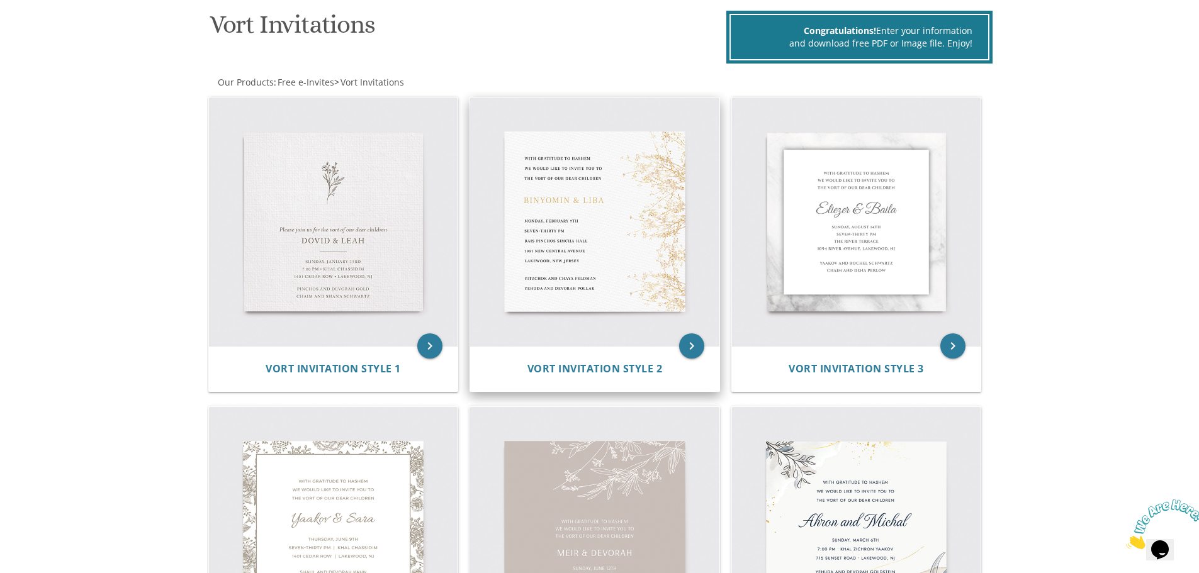
click at [578, 158] on img at bounding box center [594, 222] width 249 height 249
click at [701, 338] on div "keyboard_arrow_right" at bounding box center [594, 222] width 249 height 249
click at [641, 367] on span "Vort Invitation Style 2" at bounding box center [594, 369] width 135 height 14
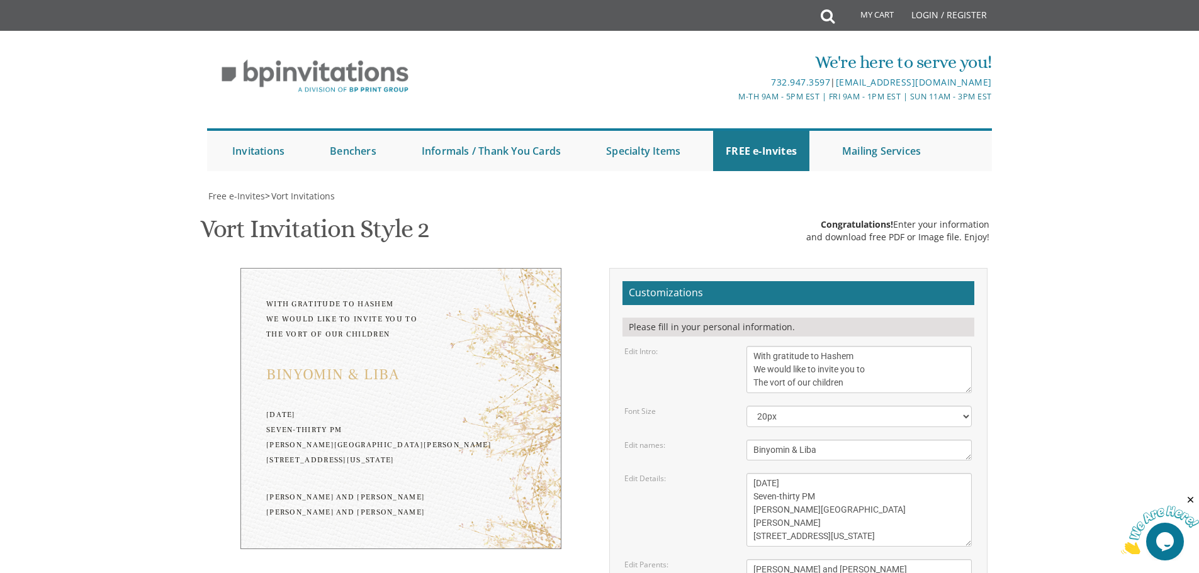
scroll to position [126, 0]
click at [883, 346] on textarea "With gratitude to Hashem We would like to invite you to The vort of our children" at bounding box center [858, 369] width 225 height 47
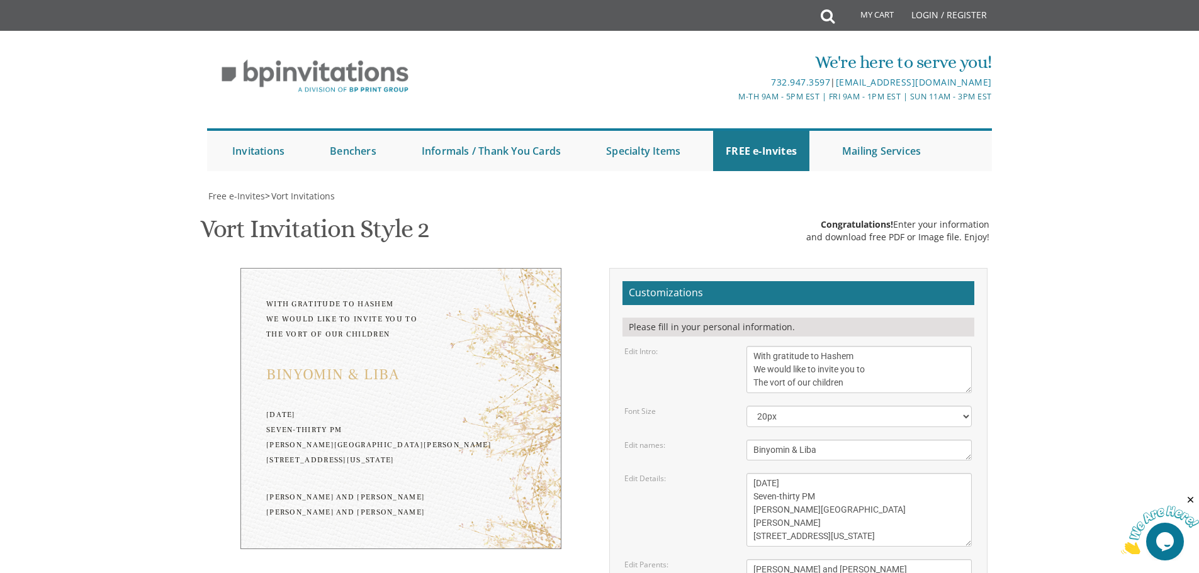
scroll to position [0, 0]
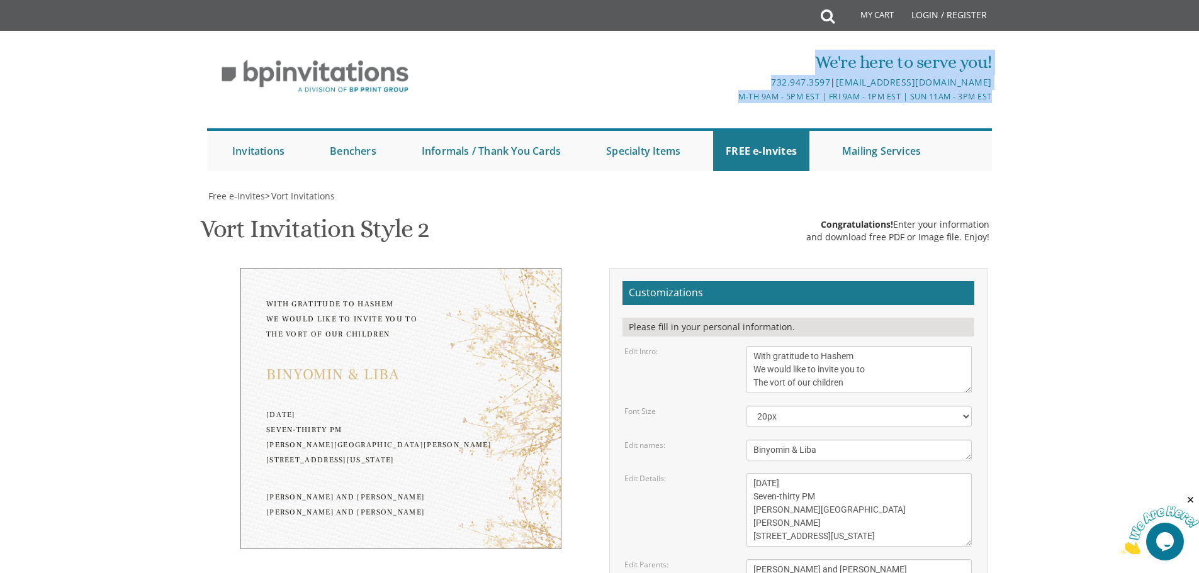
drag, startPoint x: 996, startPoint y: 98, endPoint x: 737, endPoint y: 64, distance: 260.9
click at [737, 64] on div "We're here to serve you! 732.947.3597 | invitations@bpprintgroup.com M-Th 9am -…" at bounding box center [600, 110] width 806 height 134
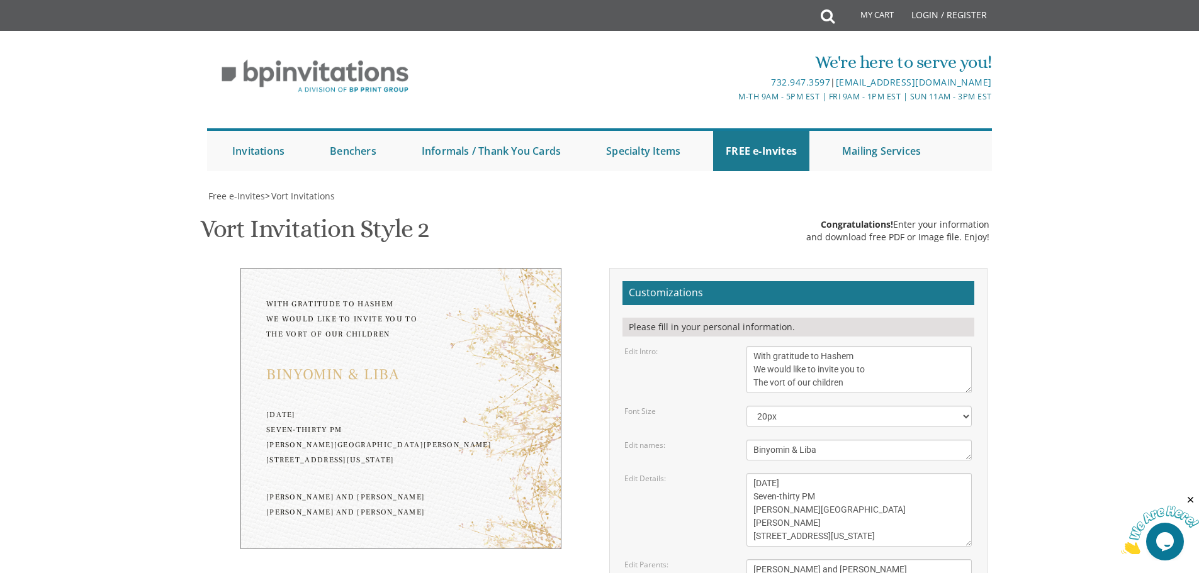
click at [127, 305] on body "My Cart Total: View Cart Item(s) Submit My Cart Total: View Cart Item(s) Login …" at bounding box center [599, 530] width 1199 height 1061
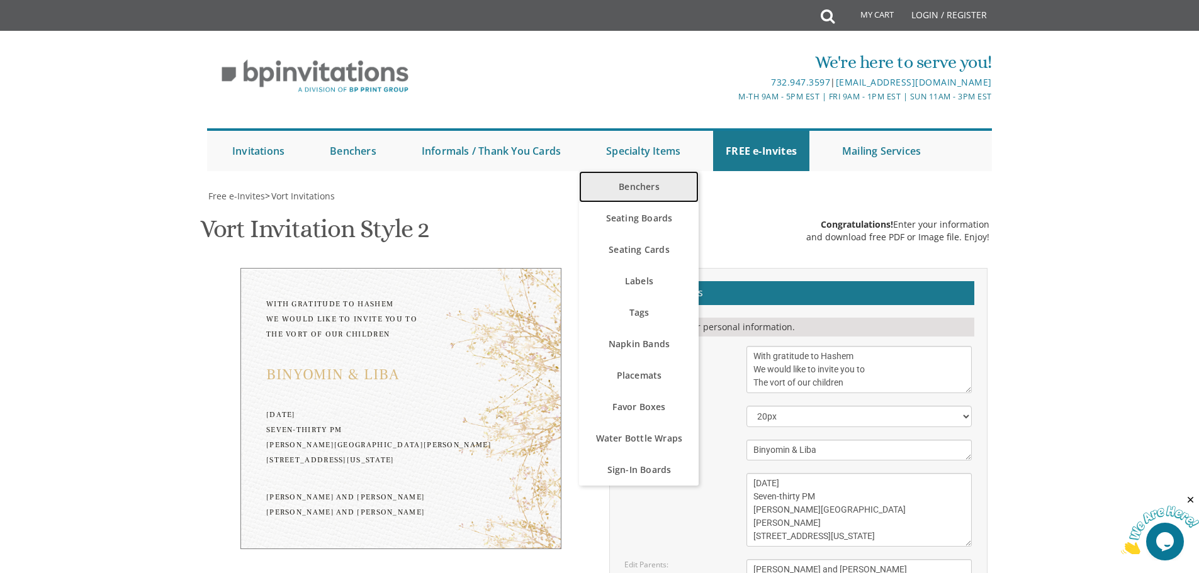
click at [670, 193] on link "Benchers" at bounding box center [639, 186] width 120 height 31
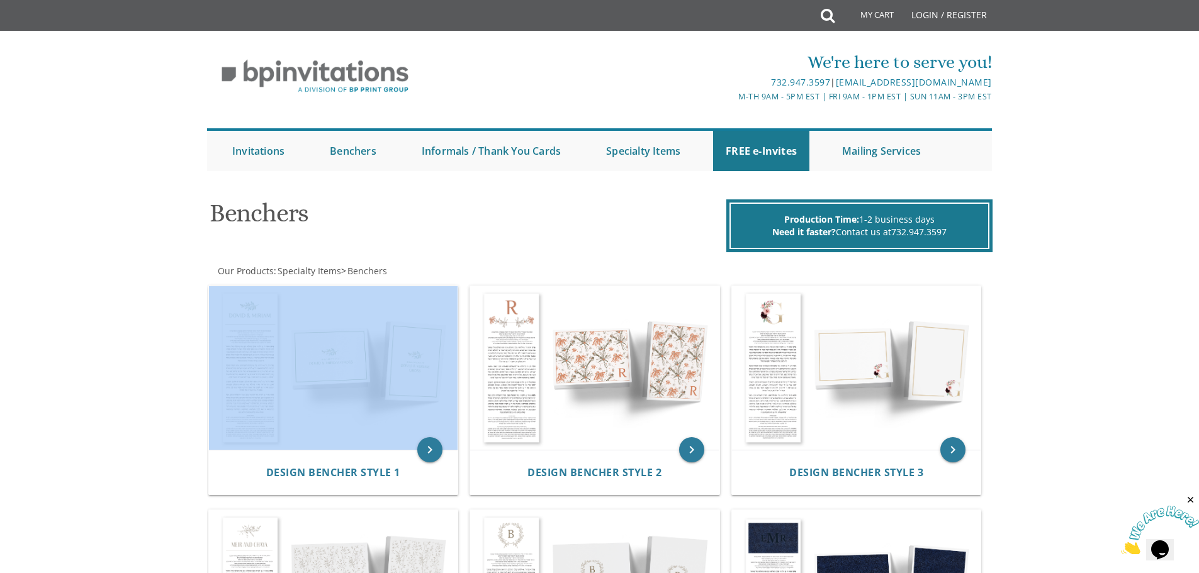
drag, startPoint x: 393, startPoint y: 273, endPoint x: 187, endPoint y: 272, distance: 206.4
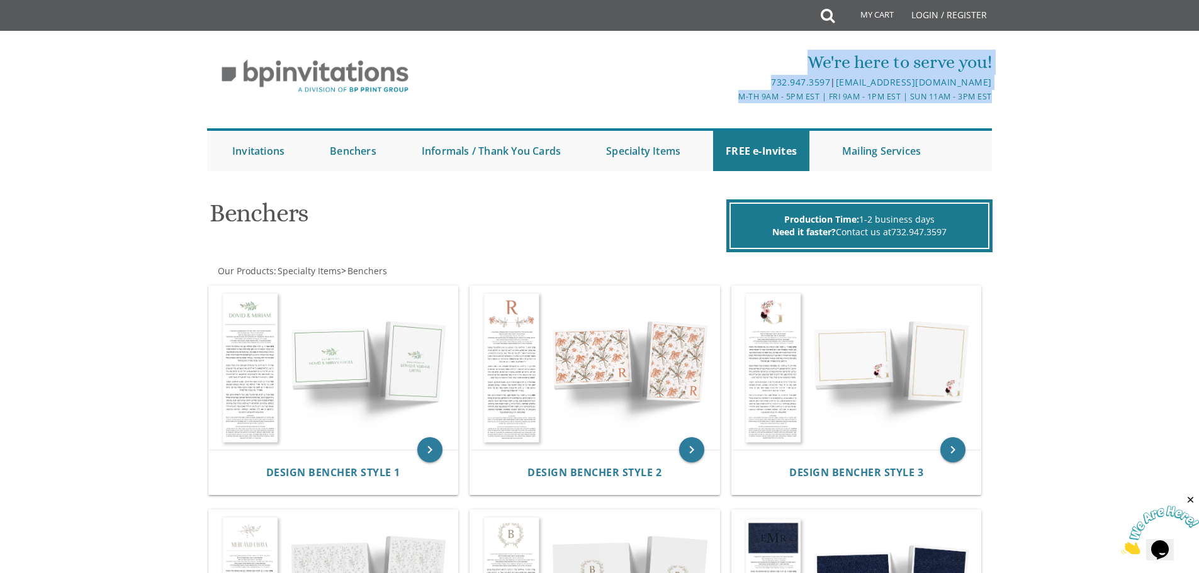
drag, startPoint x: 1001, startPoint y: 97, endPoint x: 741, endPoint y: 61, distance: 263.0
click at [741, 61] on div "We're here to serve you! 732.947.3597 | invitations@bpprintgroup.com M-Th 9am -…" at bounding box center [600, 110] width 806 height 134
click at [1055, 91] on div "We're here to serve you! 732.947.3597 | invitations@bpprintgroup.com M-Th 9am -…" at bounding box center [599, 107] width 1199 height 140
drag, startPoint x: 903, startPoint y: 93, endPoint x: 703, endPoint y: 62, distance: 202.4
click at [703, 62] on div "We're here to serve you! 732.947.3597 | invitations@bpprintgroup.com M-Th 9am -…" at bounding box center [599, 107] width 1199 height 140
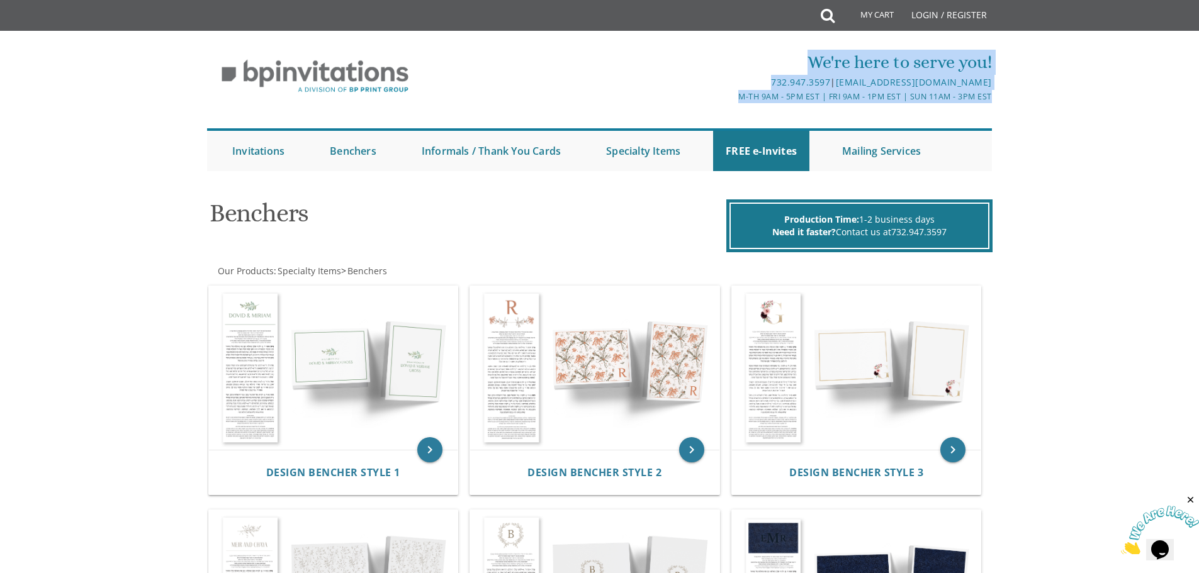
click at [676, 62] on div "We're here to serve you!" at bounding box center [731, 62] width 522 height 25
drag, startPoint x: 1008, startPoint y: 101, endPoint x: 741, endPoint y: 60, distance: 270.6
click at [741, 60] on div "We're here to serve you! 732.947.3597 | invitations@bpprintgroup.com M-Th 9am -…" at bounding box center [599, 107] width 1199 height 140
click at [623, 62] on div "We're here to serve you!" at bounding box center [731, 62] width 522 height 25
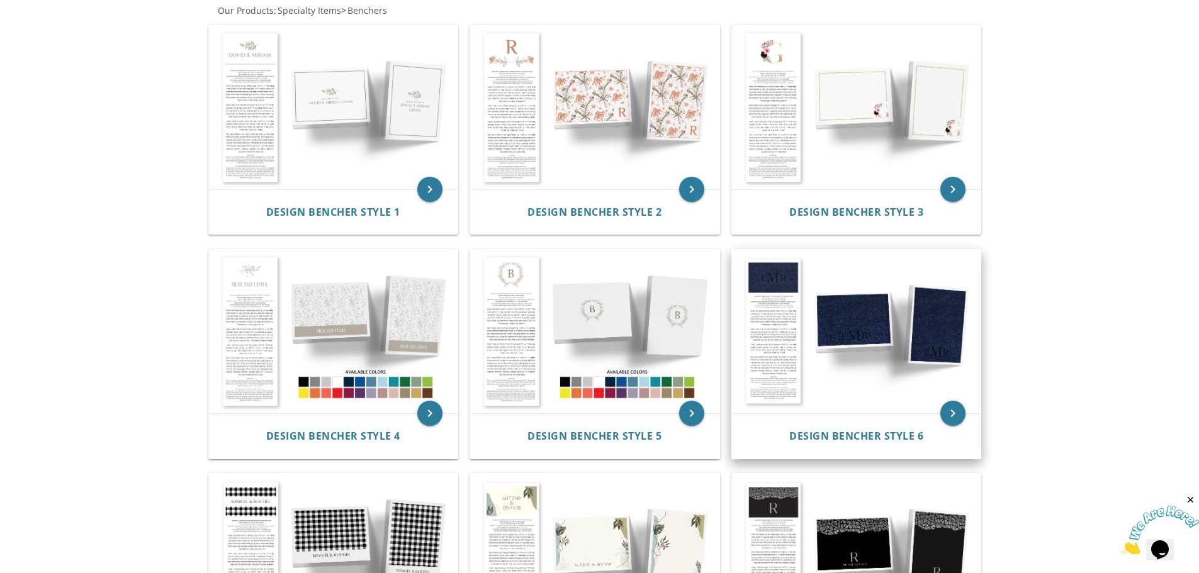
scroll to position [378, 0]
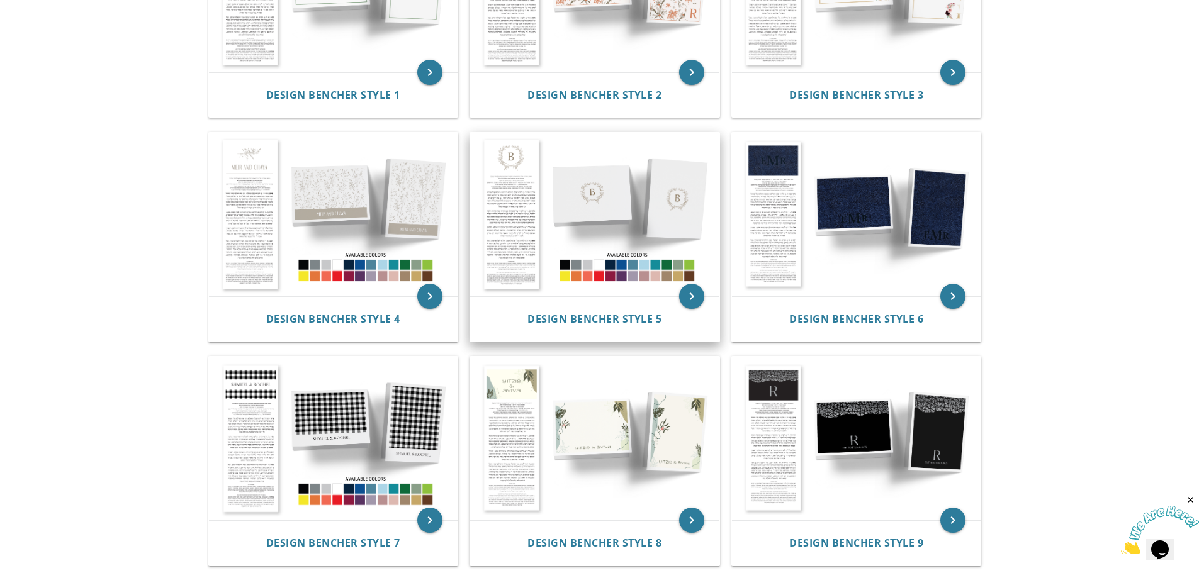
click at [611, 264] on img at bounding box center [594, 215] width 249 height 164
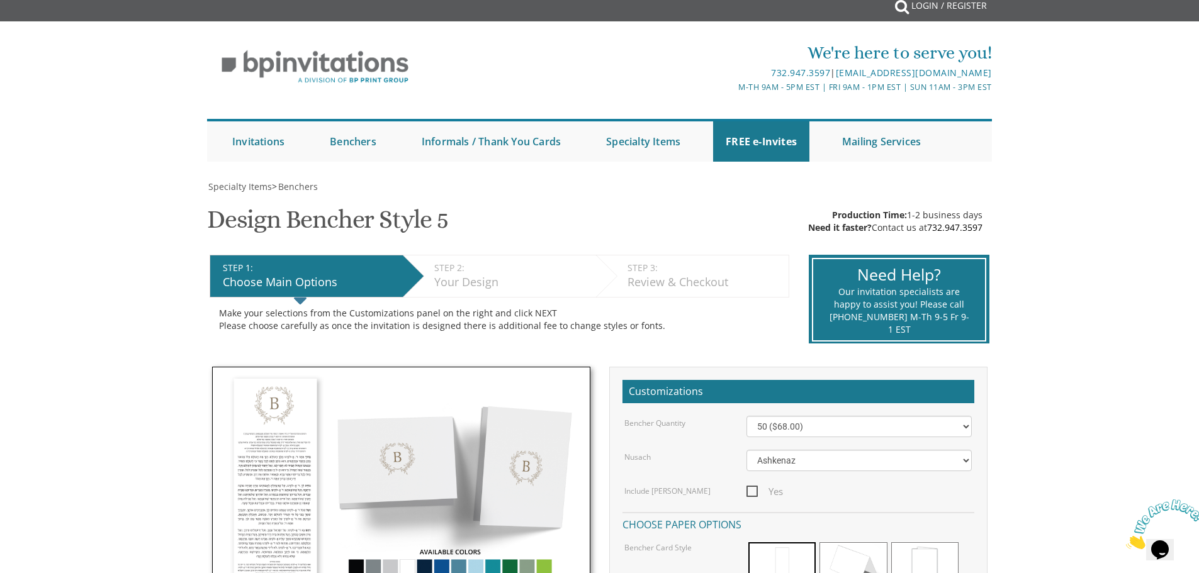
scroll to position [189, 0]
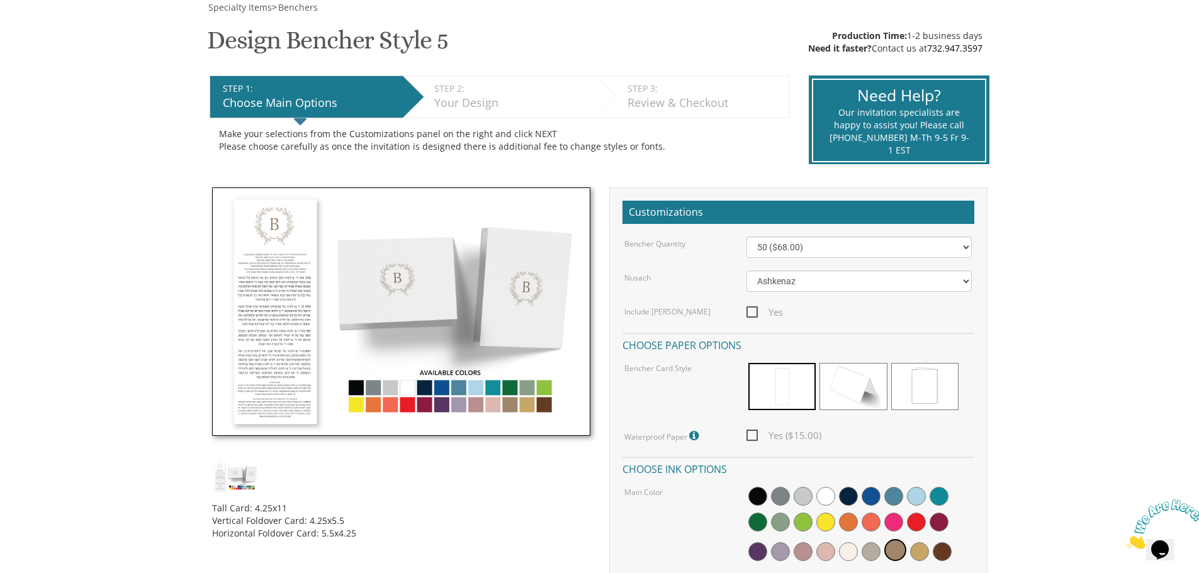
click at [441, 388] on img at bounding box center [401, 312] width 378 height 249
click at [865, 494] on span at bounding box center [871, 496] width 19 height 19
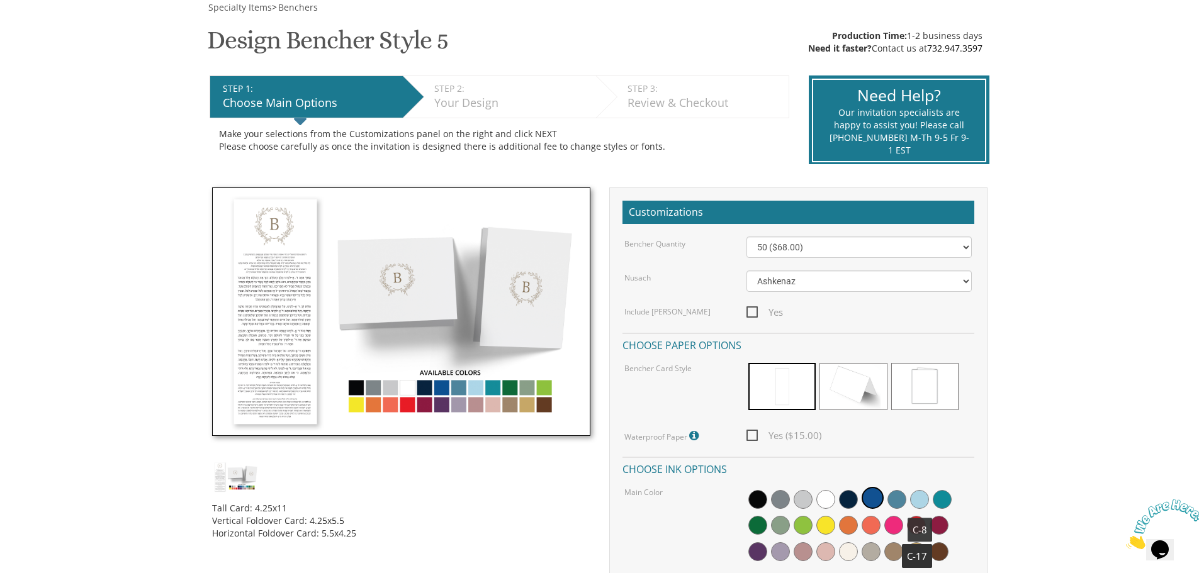
click at [916, 496] on span at bounding box center [919, 499] width 19 height 19
drag, startPoint x: 986, startPoint y: 47, endPoint x: 821, endPoint y: 26, distance: 166.8
click at [821, 26] on div "Specialty Items > Benchers Design Bencher Style 5 SKU: 6203 Production Time: 1-…" at bounding box center [599, 393] width 785 height 784
click at [716, 38] on div "Specialty Items > Benchers Design Bencher Style 5 SKU: 6203 Production Time: 1-…" at bounding box center [599, 393] width 785 height 784
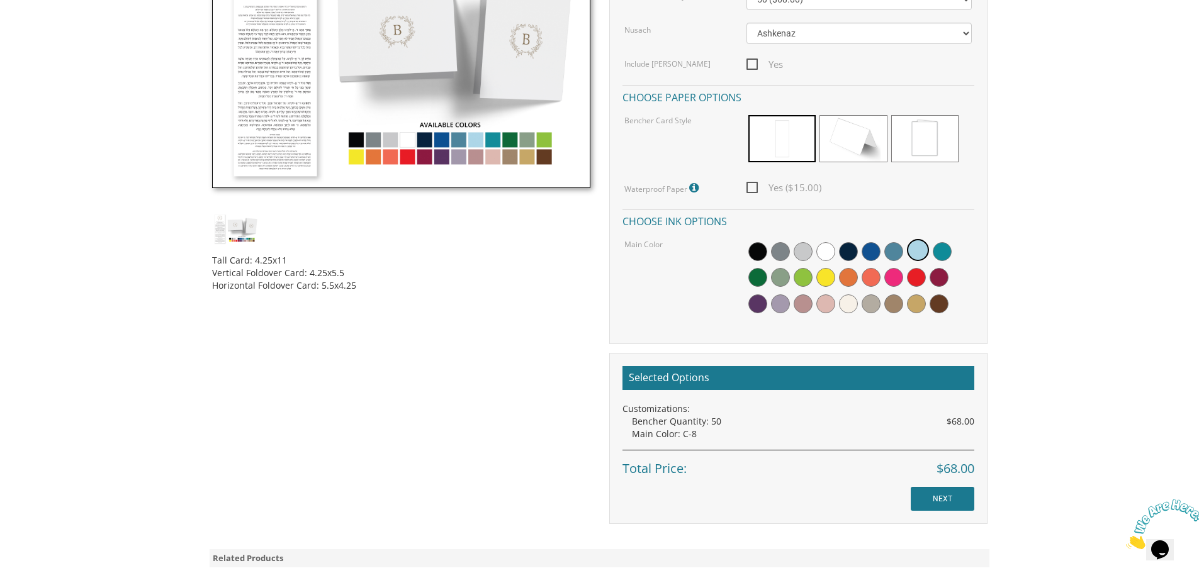
scroll to position [441, 0]
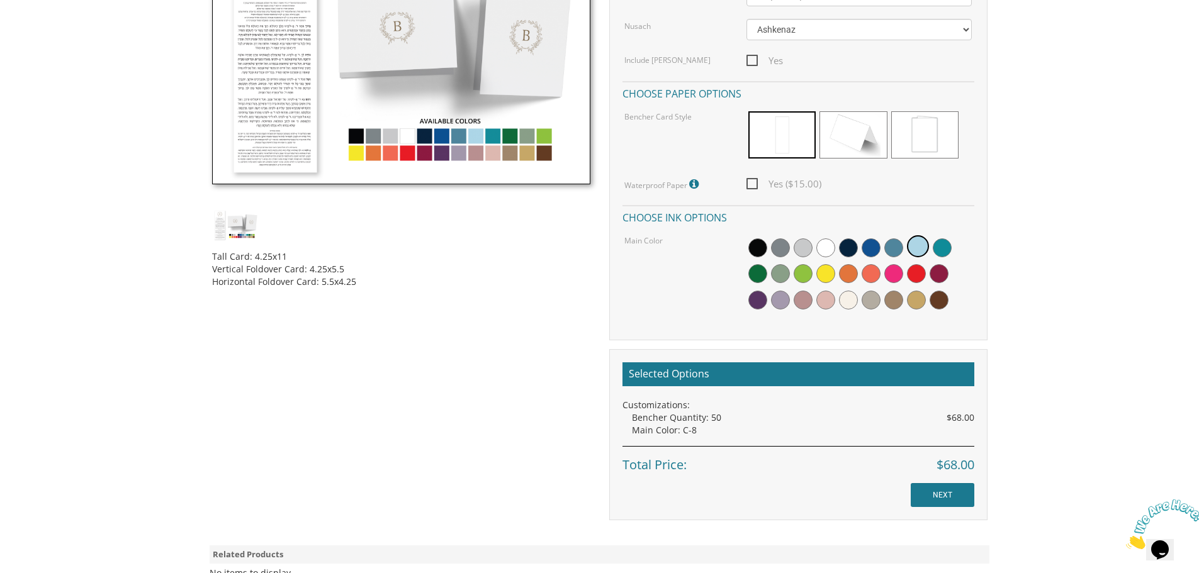
click at [410, 149] on img at bounding box center [401, 60] width 378 height 249
click at [452, 158] on img at bounding box center [401, 60] width 378 height 249
drag, startPoint x: 368, startPoint y: 290, endPoint x: 182, endPoint y: 258, distance: 188.3
click at [182, 258] on body "My Cart {{shoppingcart.totalQuantityDisplay}} Total: {{shoppingcart.subtotal}} …" at bounding box center [599, 206] width 1199 height 1295
click at [461, 327] on div "Tall Card: 4.25x11 Vertical Foldover Card: 4.25x5.5 Horizontal Foldover Card: 5…" at bounding box center [600, 228] width 794 height 585
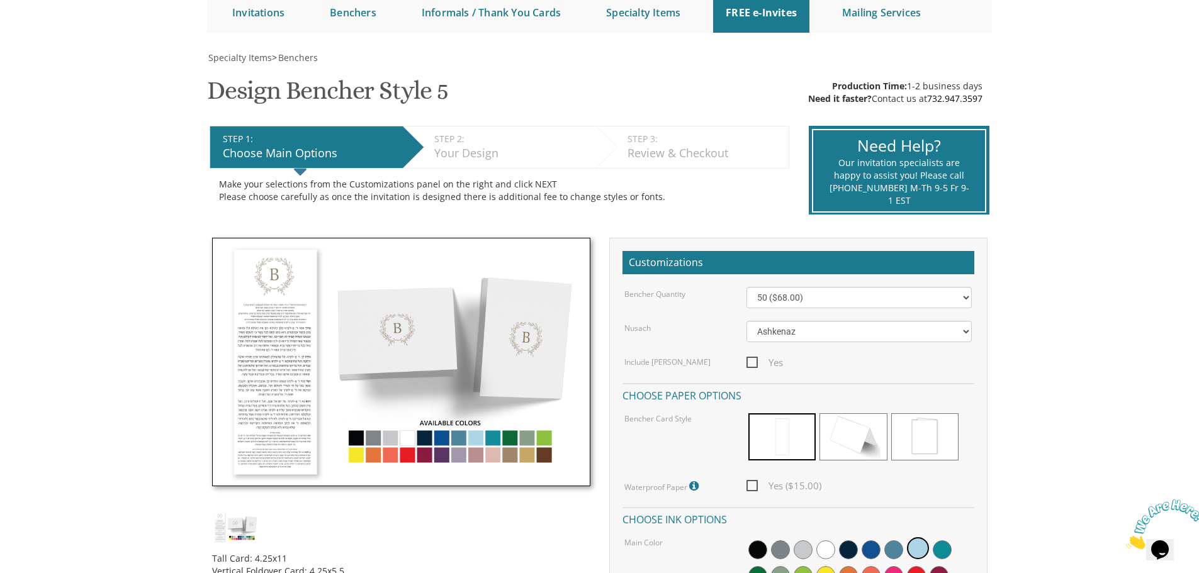
scroll to position [0, 0]
